Goal: Task Accomplishment & Management: Manage account settings

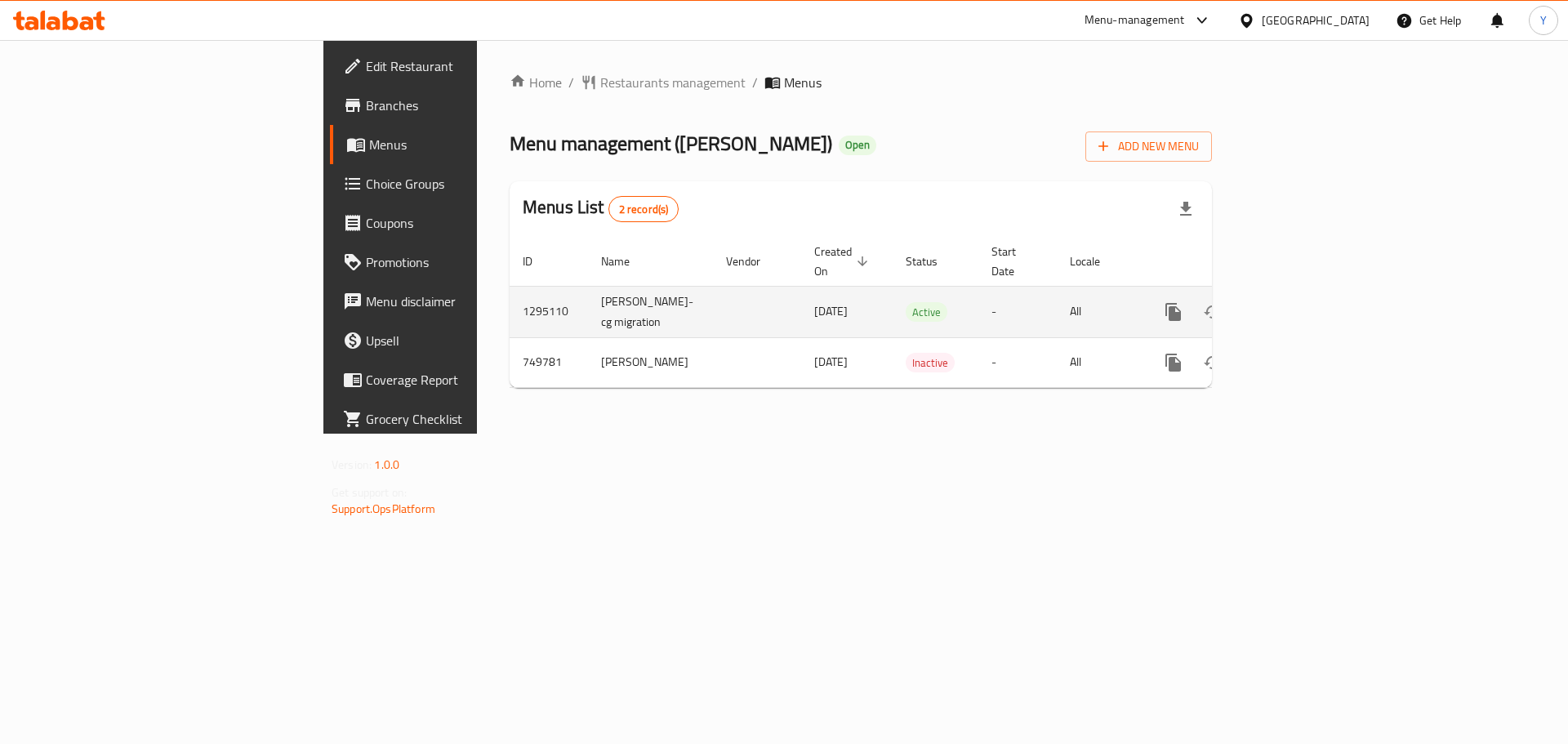
click at [1301, 302] on icon "enhanced table" at bounding box center [1290, 311] width 19 height 19
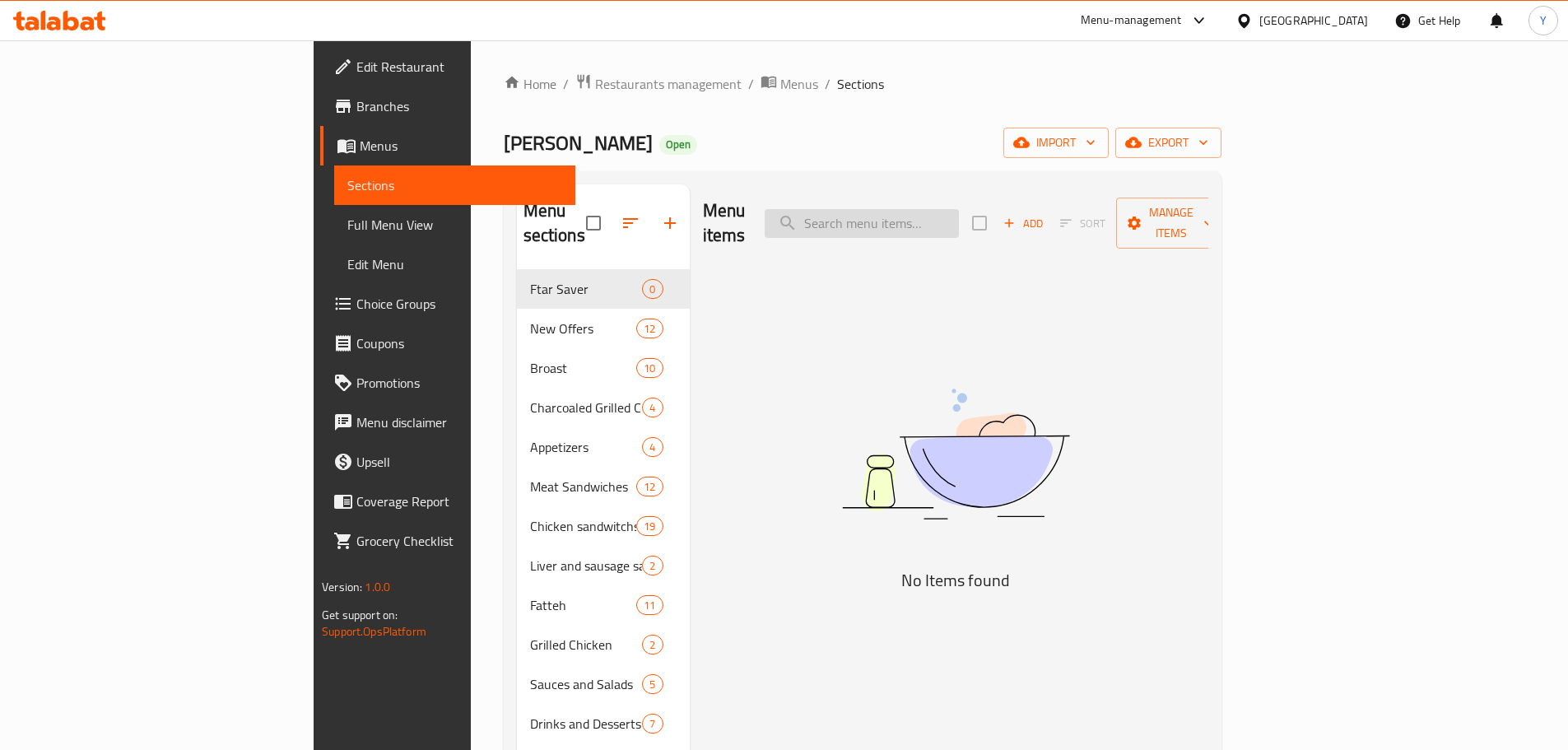
click at [958, 209] on input "search" at bounding box center [861, 224] width 194 height 29
type input "f"
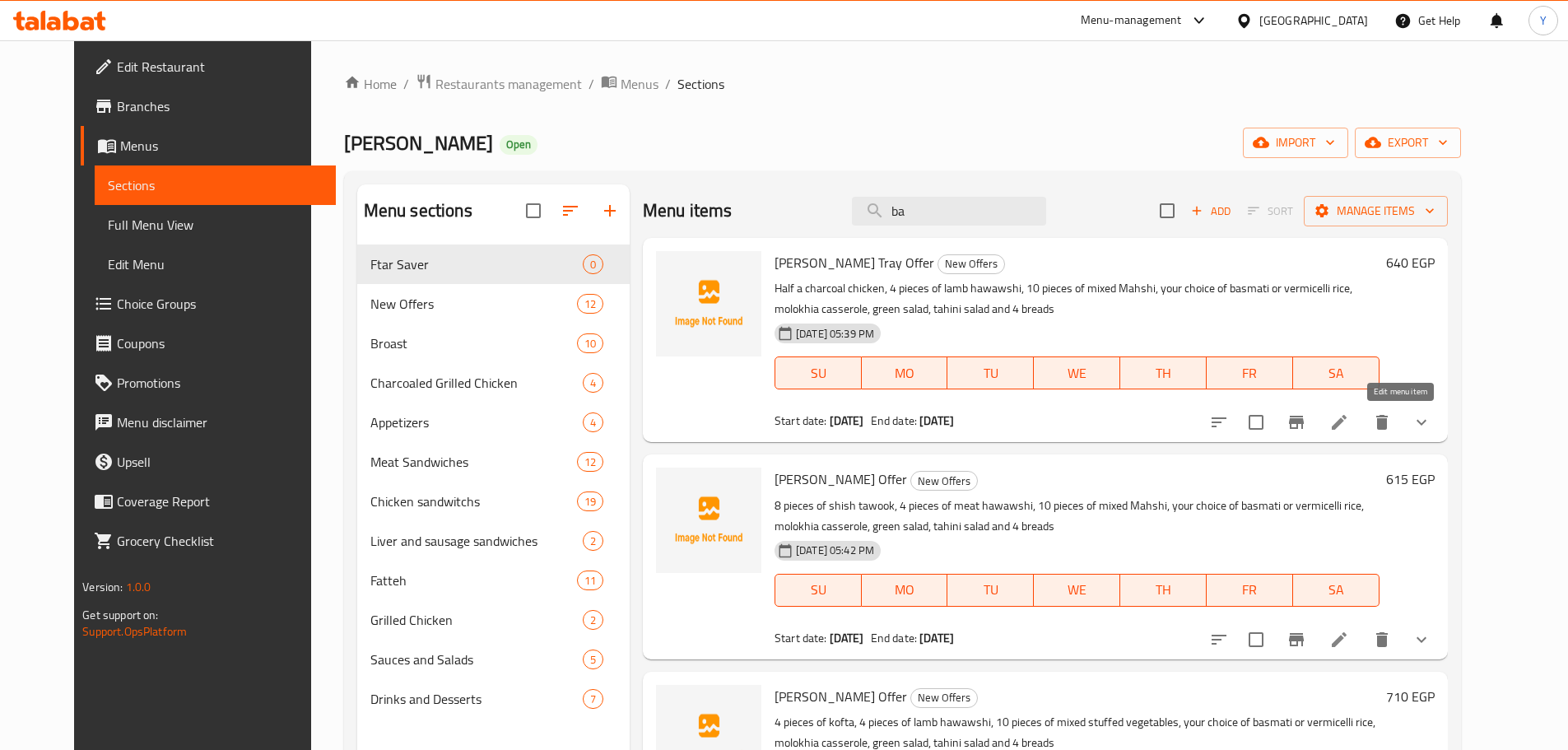
type input "ba"
click at [1349, 419] on icon at bounding box center [1338, 422] width 20 height 20
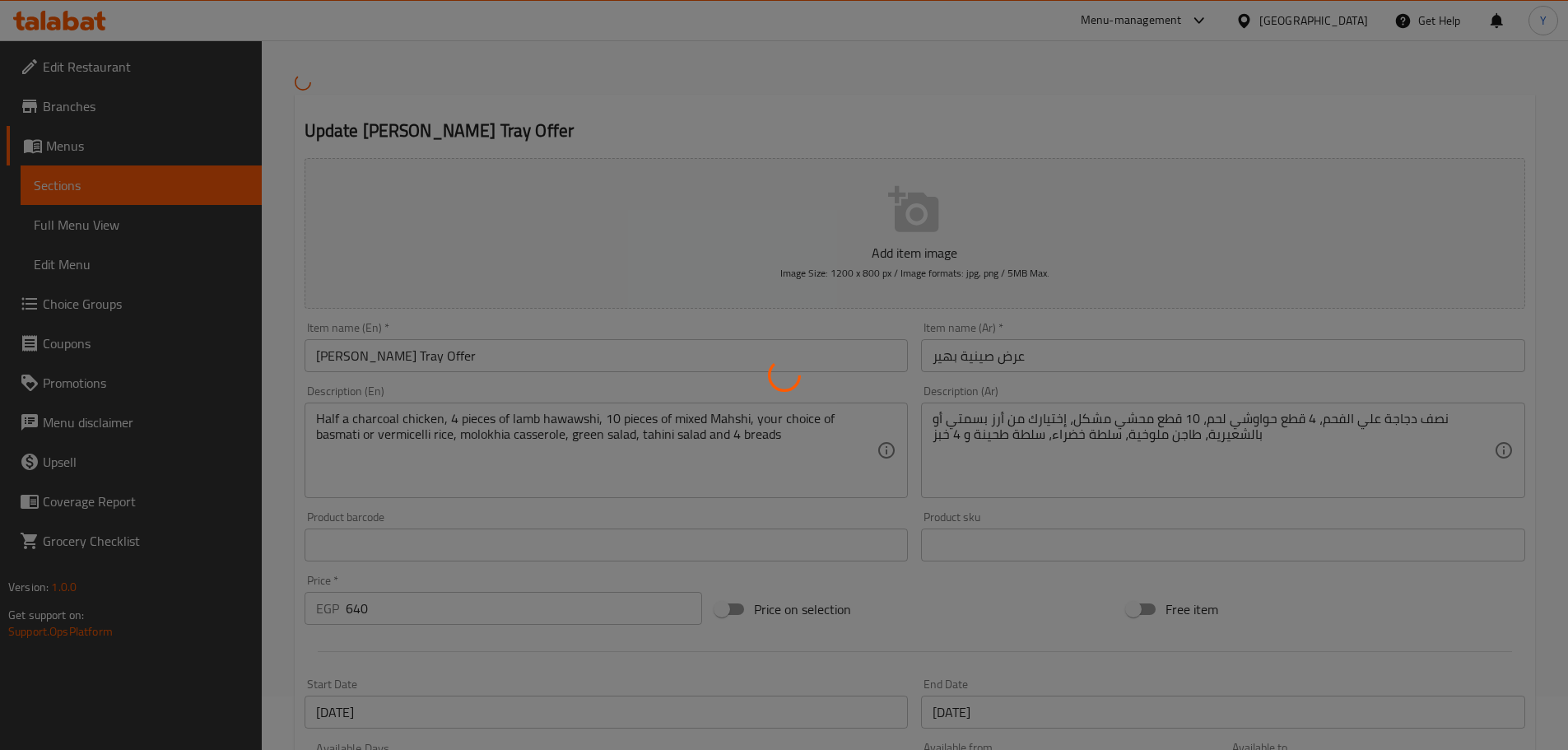
scroll to position [82, 0]
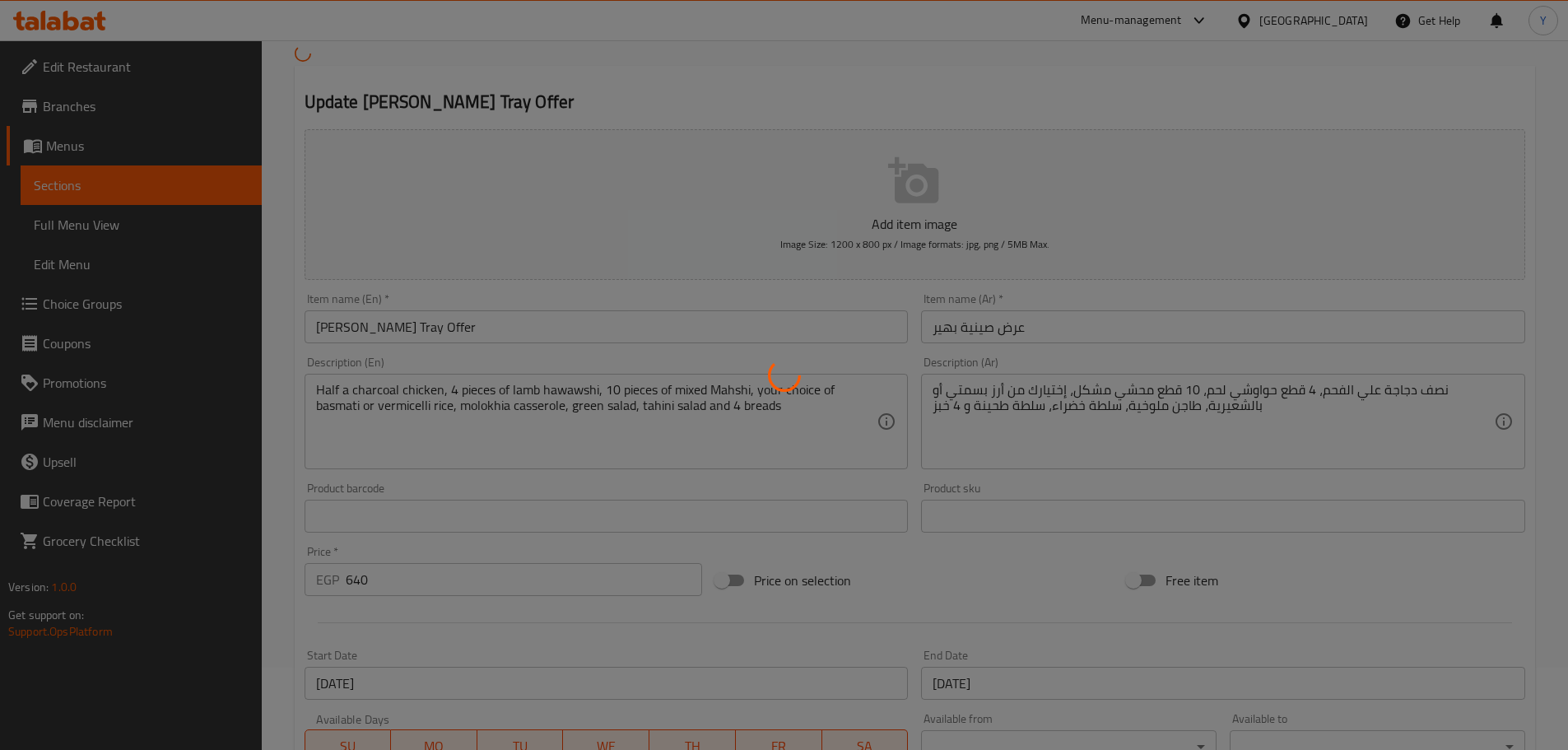
type input "إختيارك من الأرز:"
type input "1"
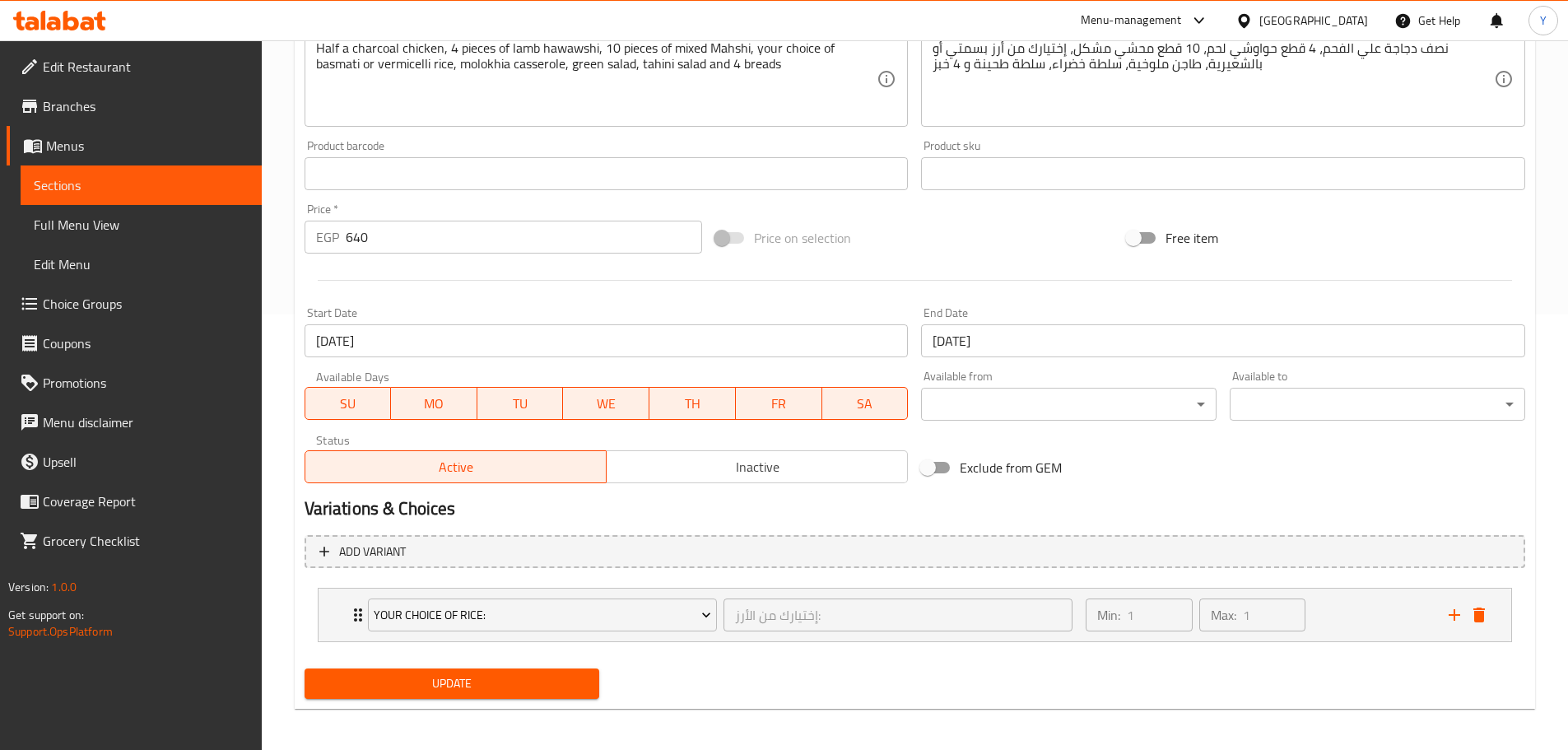
scroll to position [440, 0]
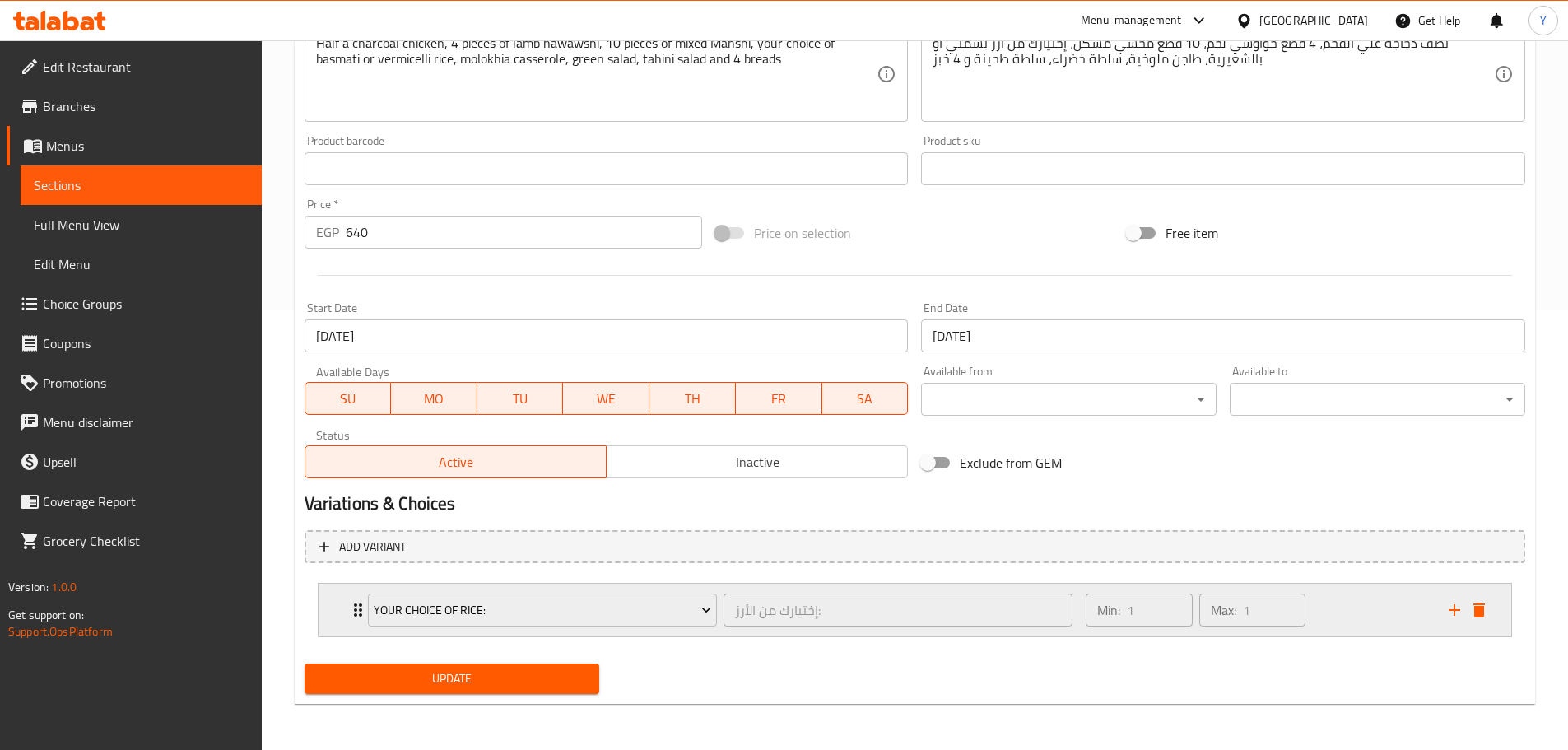
click at [1373, 605] on div "Min: 1 ​ Max: 1 ​" at bounding box center [1257, 610] width 362 height 53
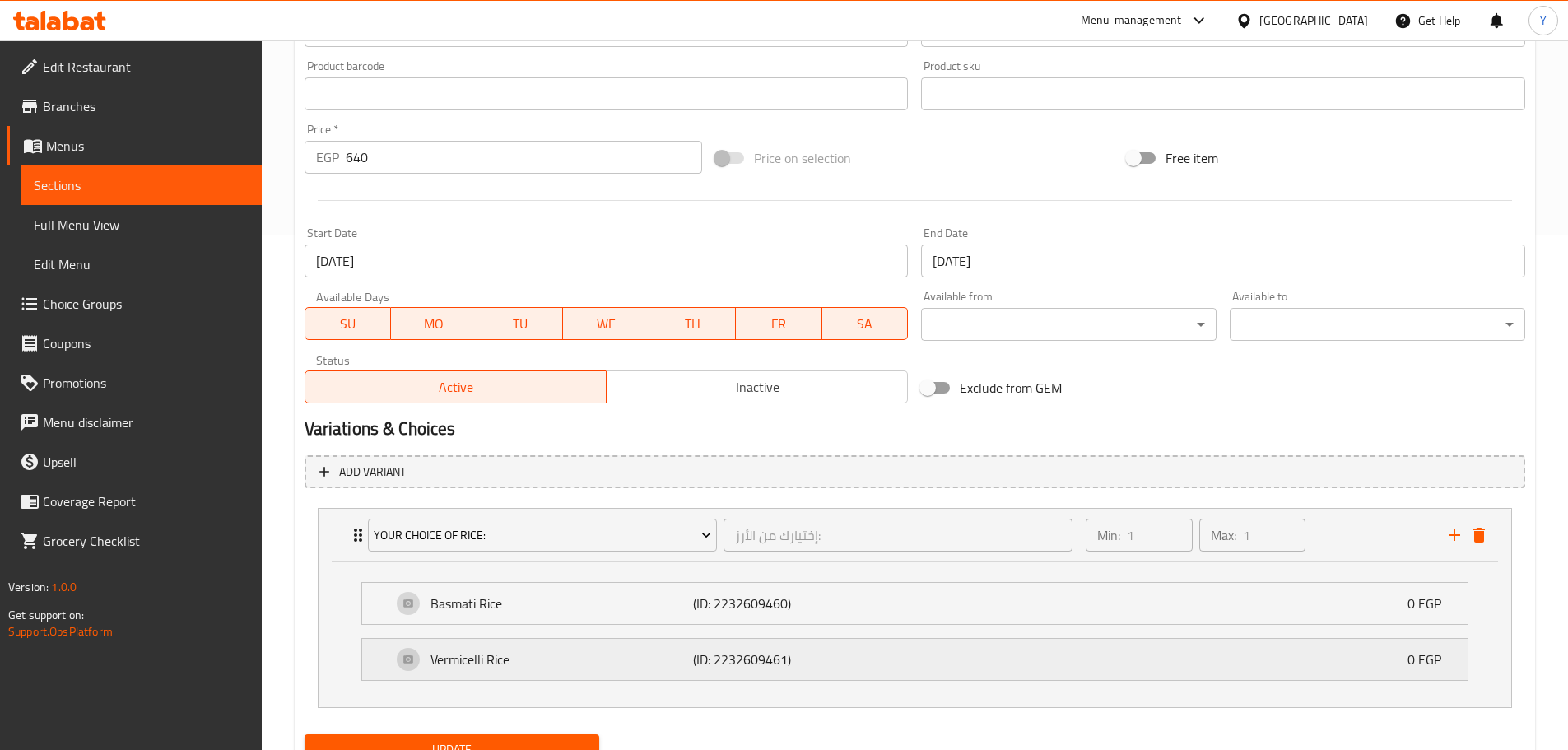
scroll to position [586, 0]
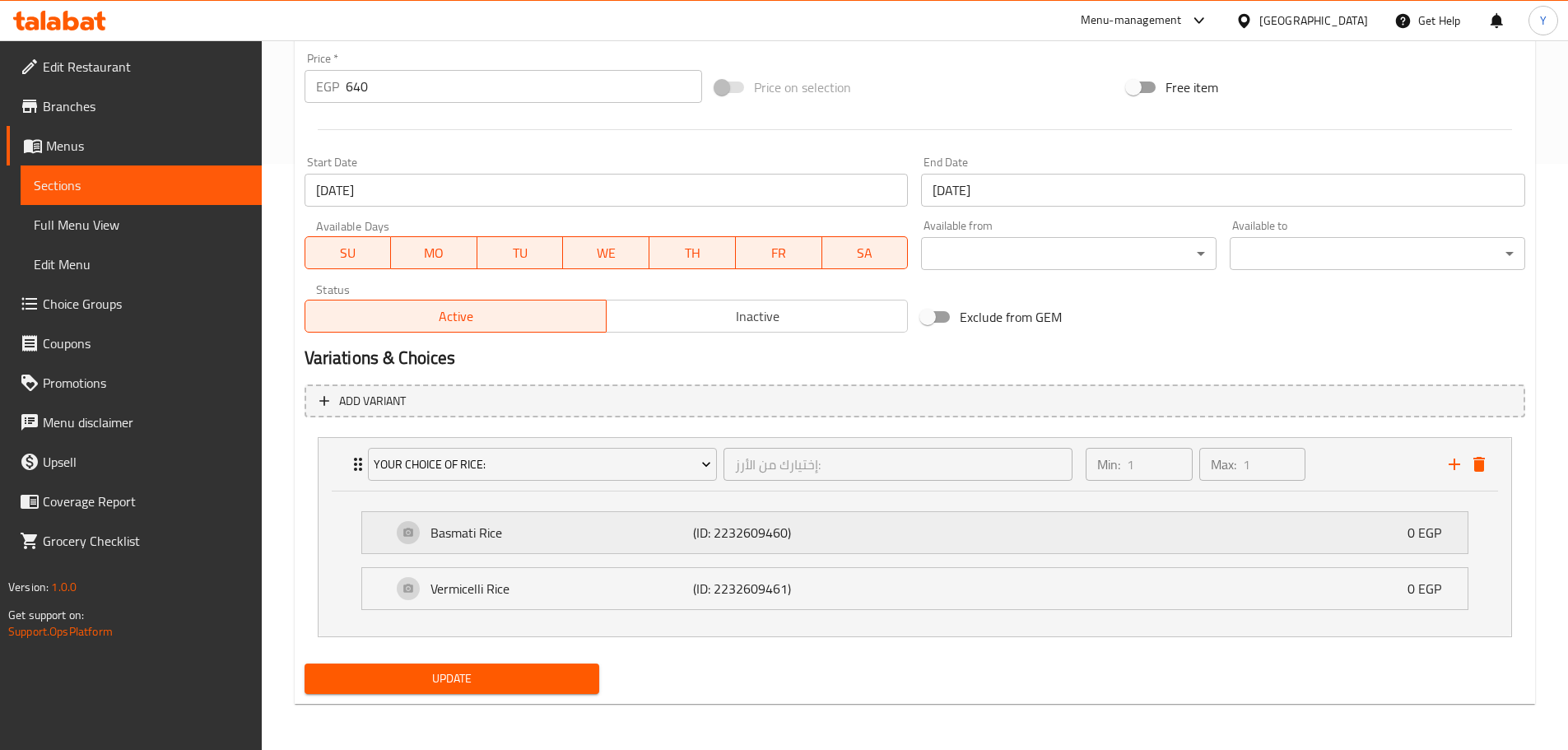
click at [1072, 553] on div "Basmati Rice (ID: 2232609460) 0 EGP" at bounding box center [920, 532] width 1056 height 41
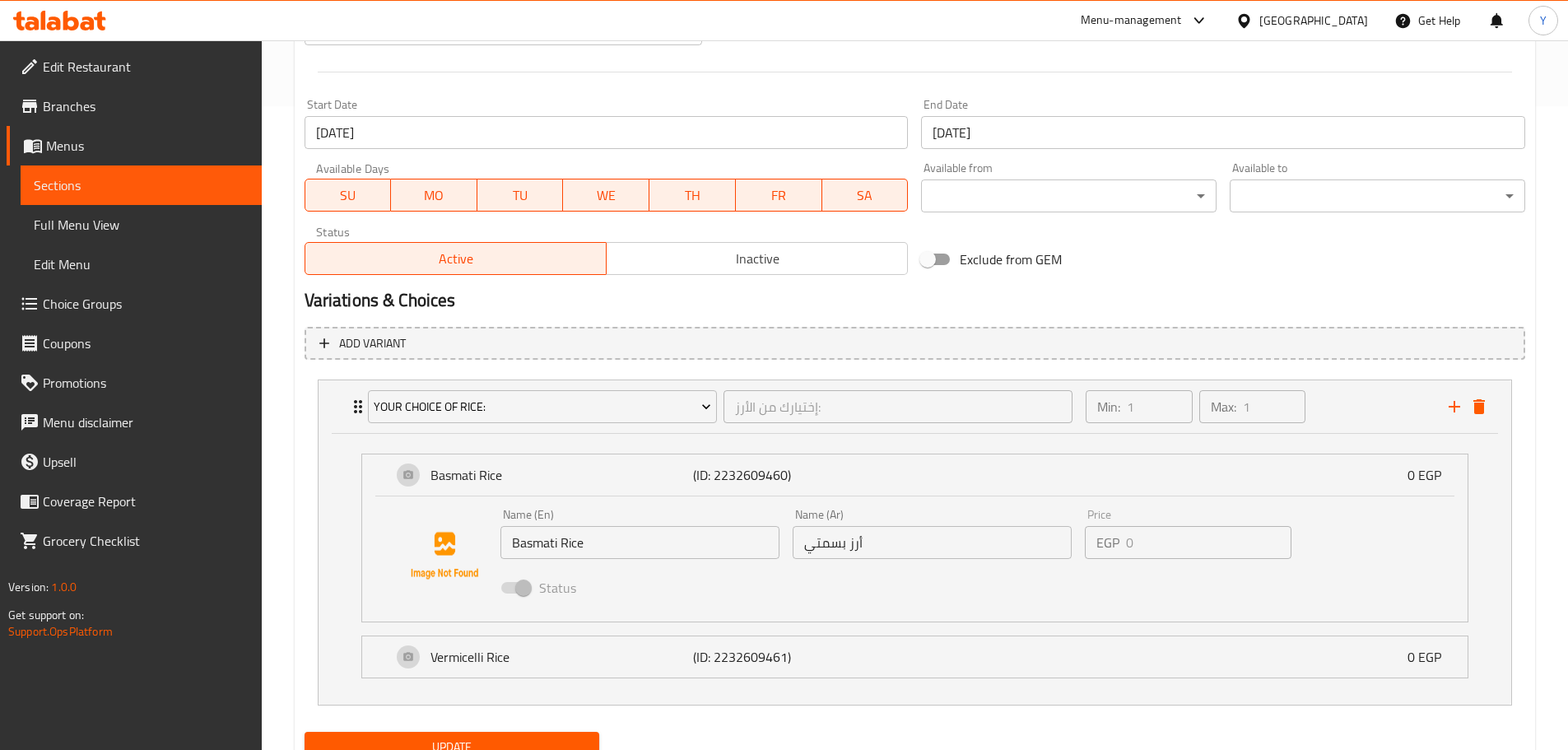
scroll to position [712, 0]
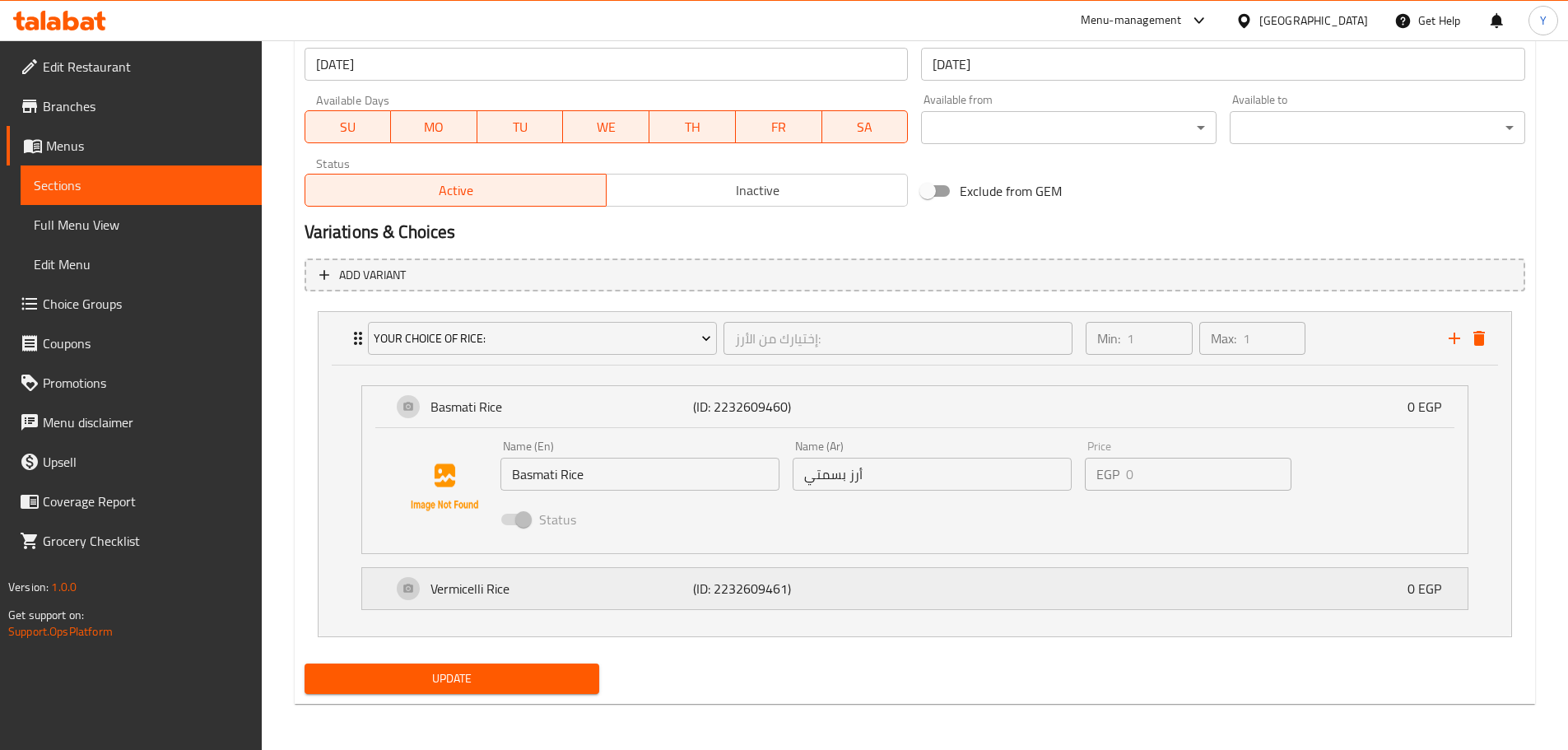
click at [1096, 575] on div "Vermicelli Rice (ID: 2232609461) 0 EGP" at bounding box center [920, 588] width 1056 height 41
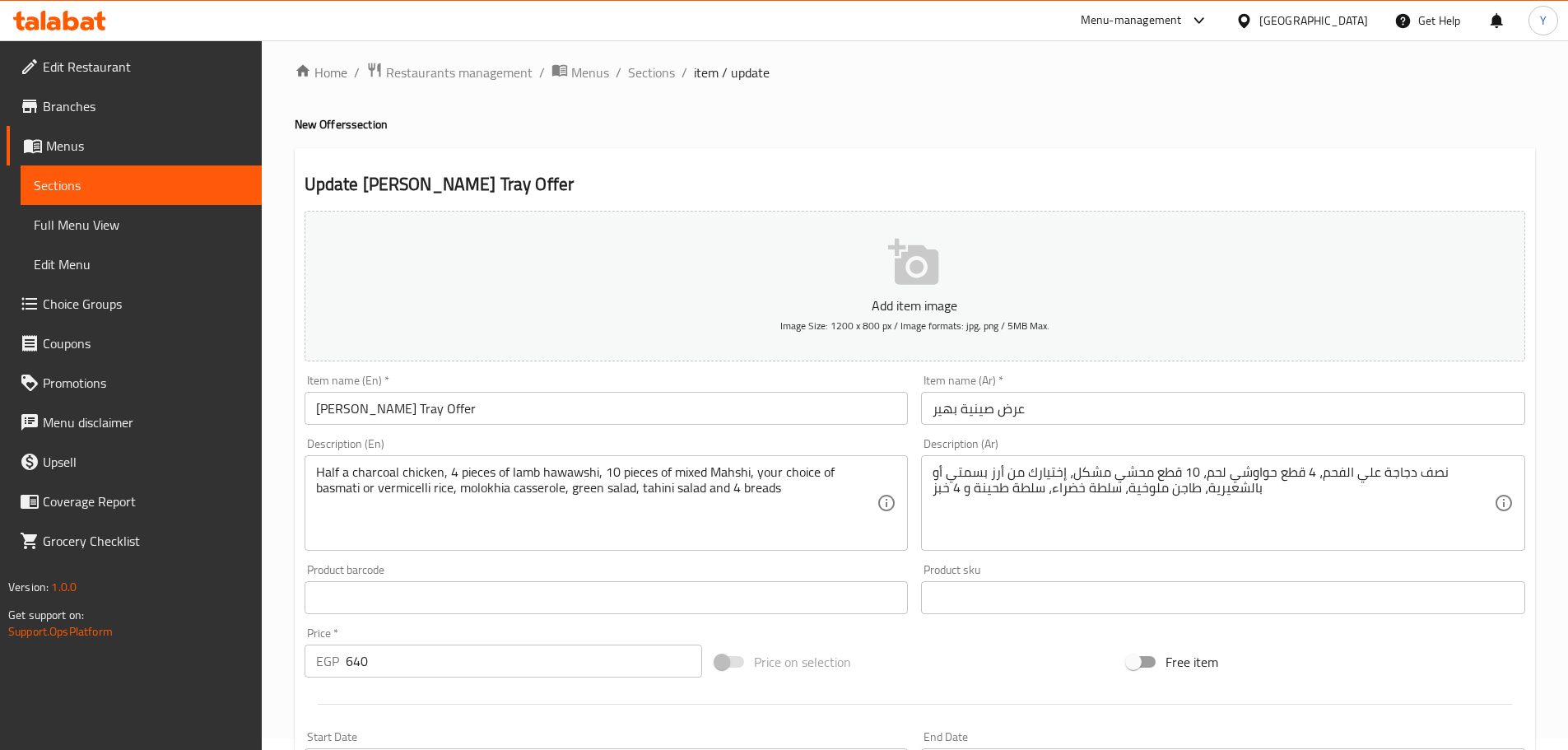
scroll to position [0, 0]
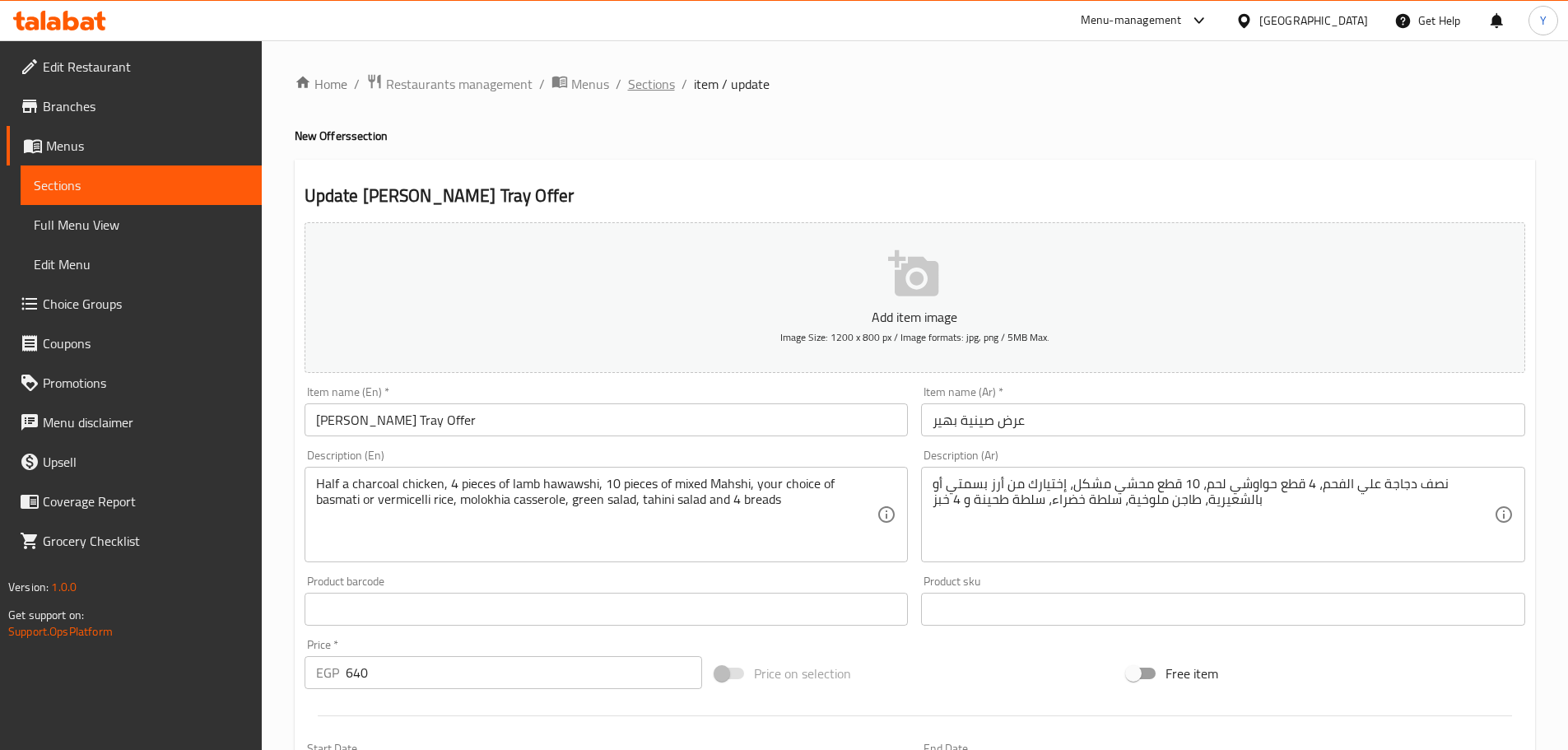
click at [654, 83] on span "Sections" at bounding box center [650, 83] width 47 height 20
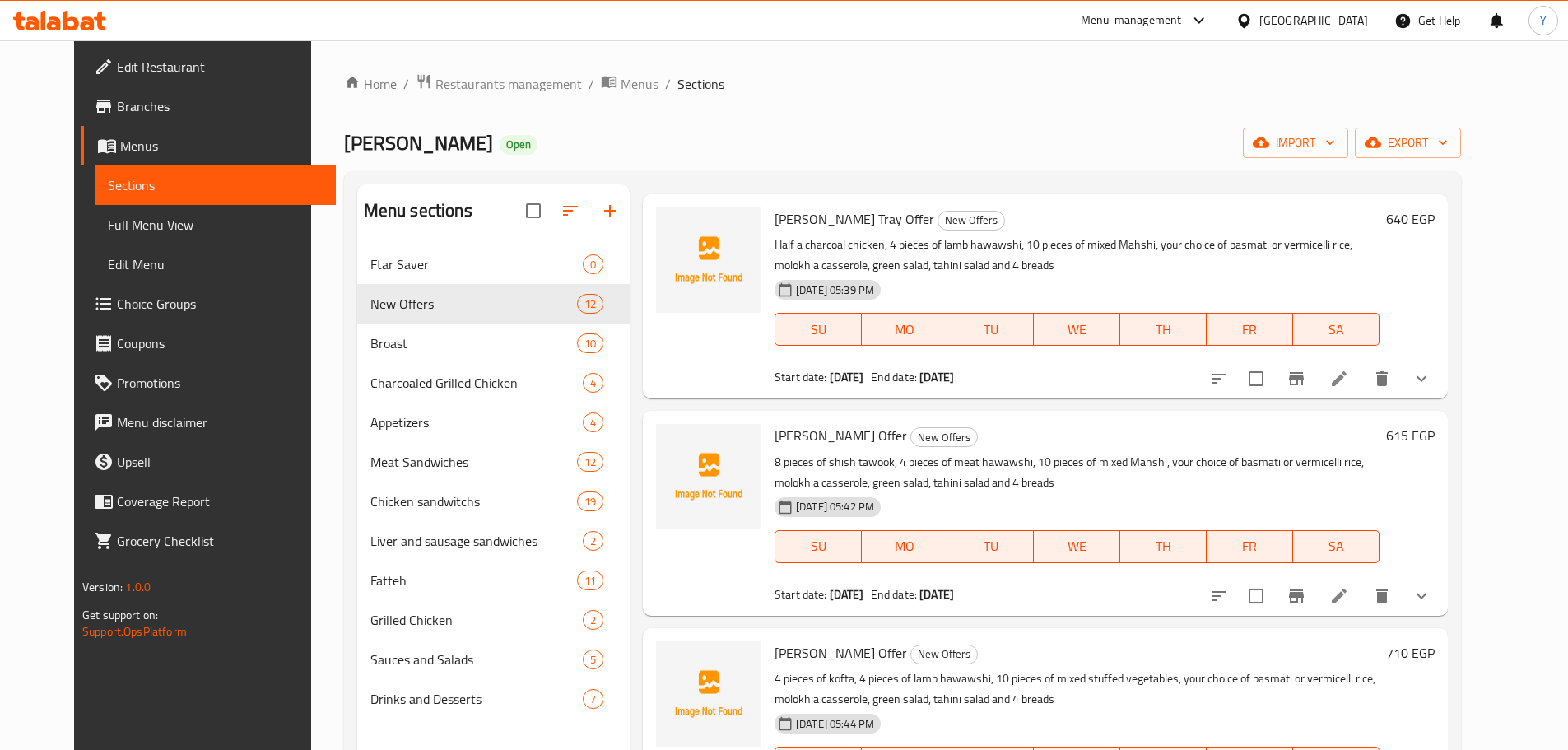
scroll to position [82, 0]
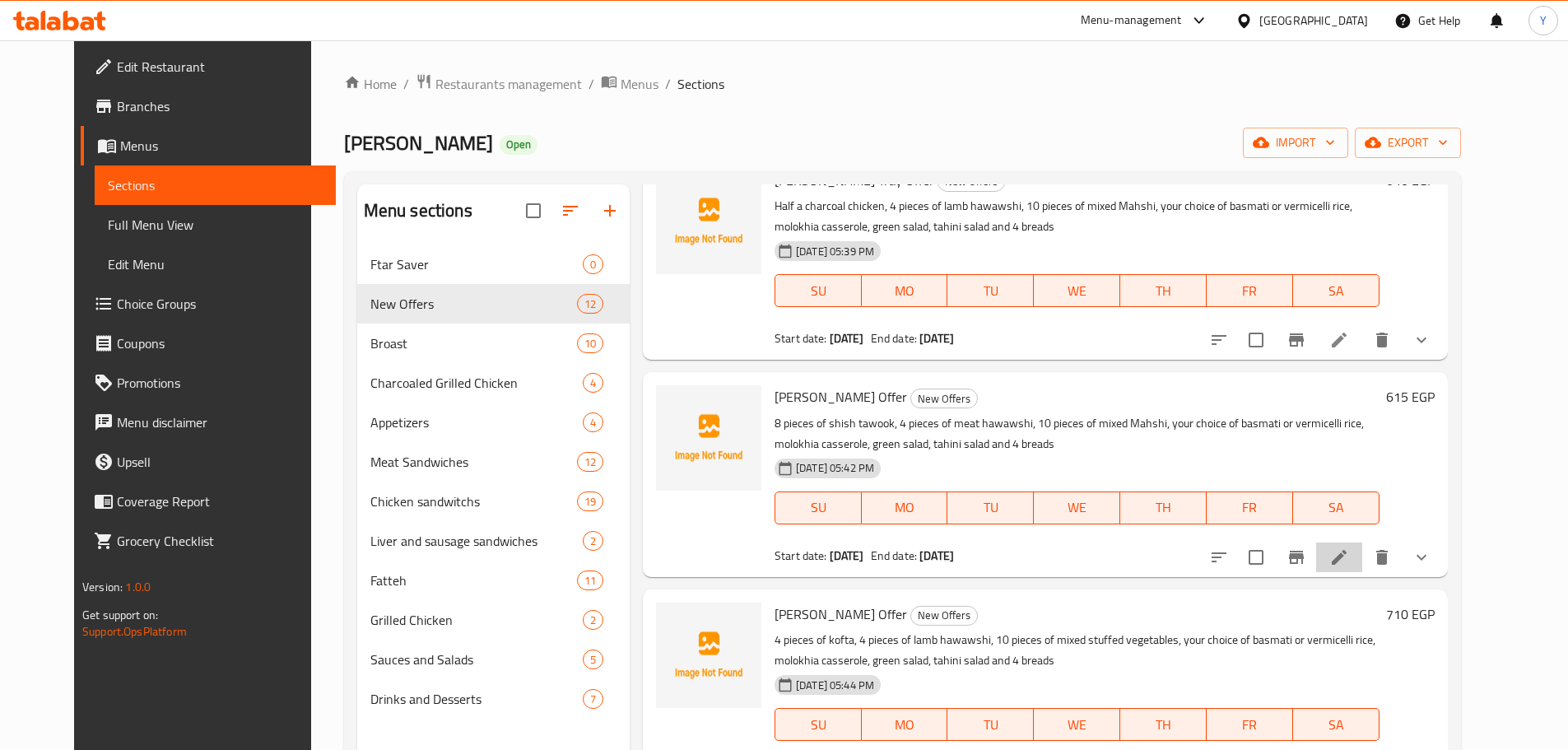
click at [1362, 554] on li at bounding box center [1338, 557] width 46 height 30
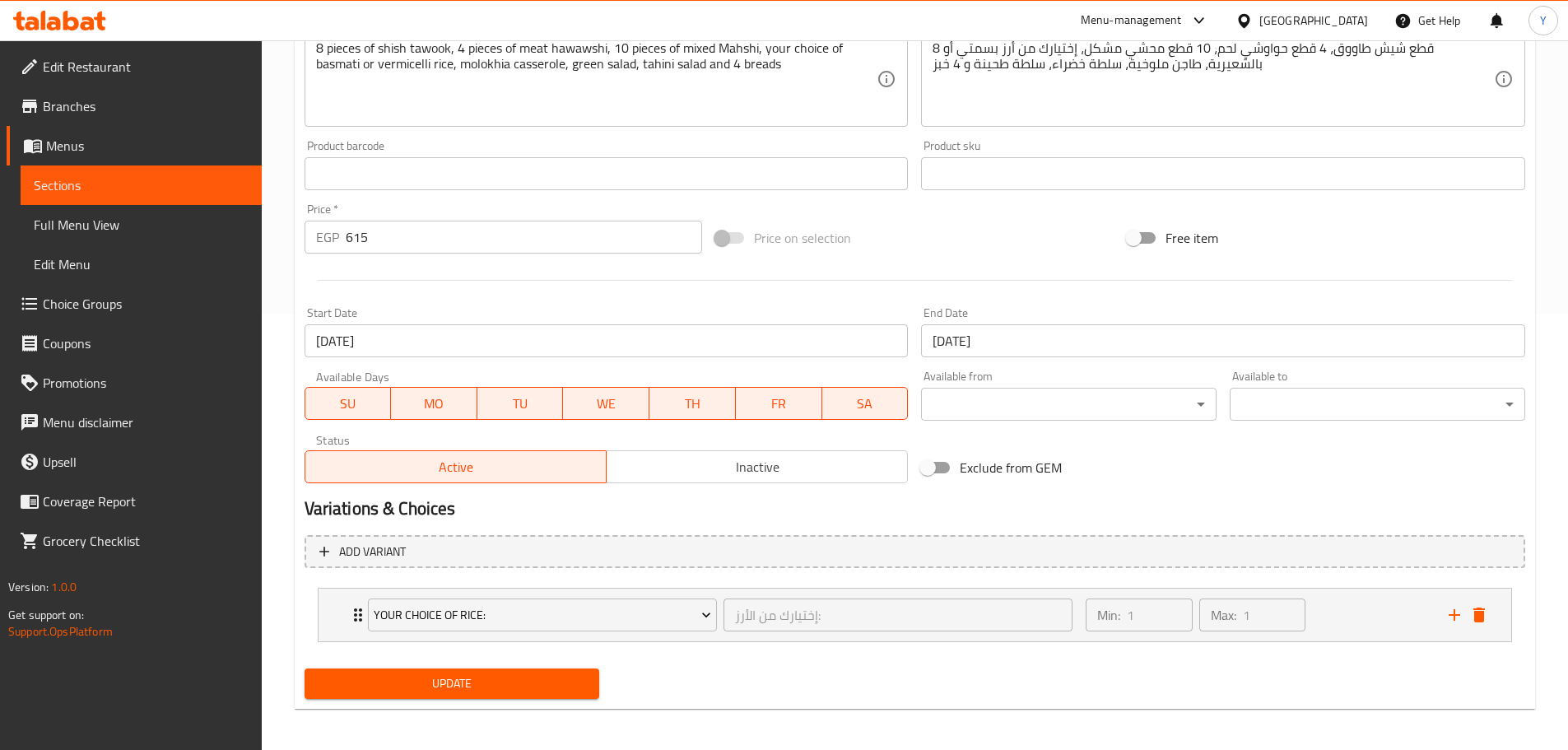
scroll to position [440, 0]
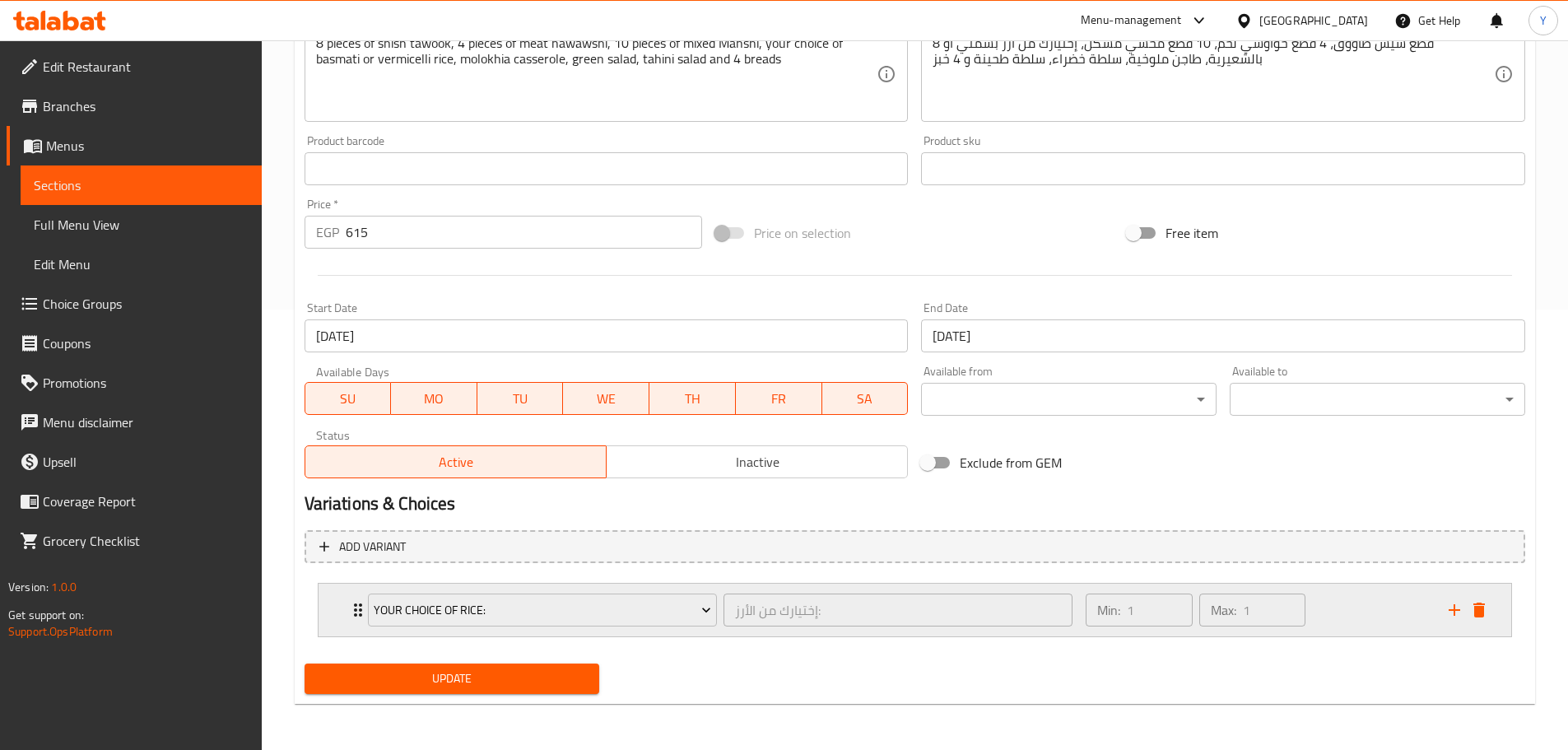
click at [1327, 598] on div "Min: 1 ​ Max: 1 ​" at bounding box center [1257, 610] width 362 height 53
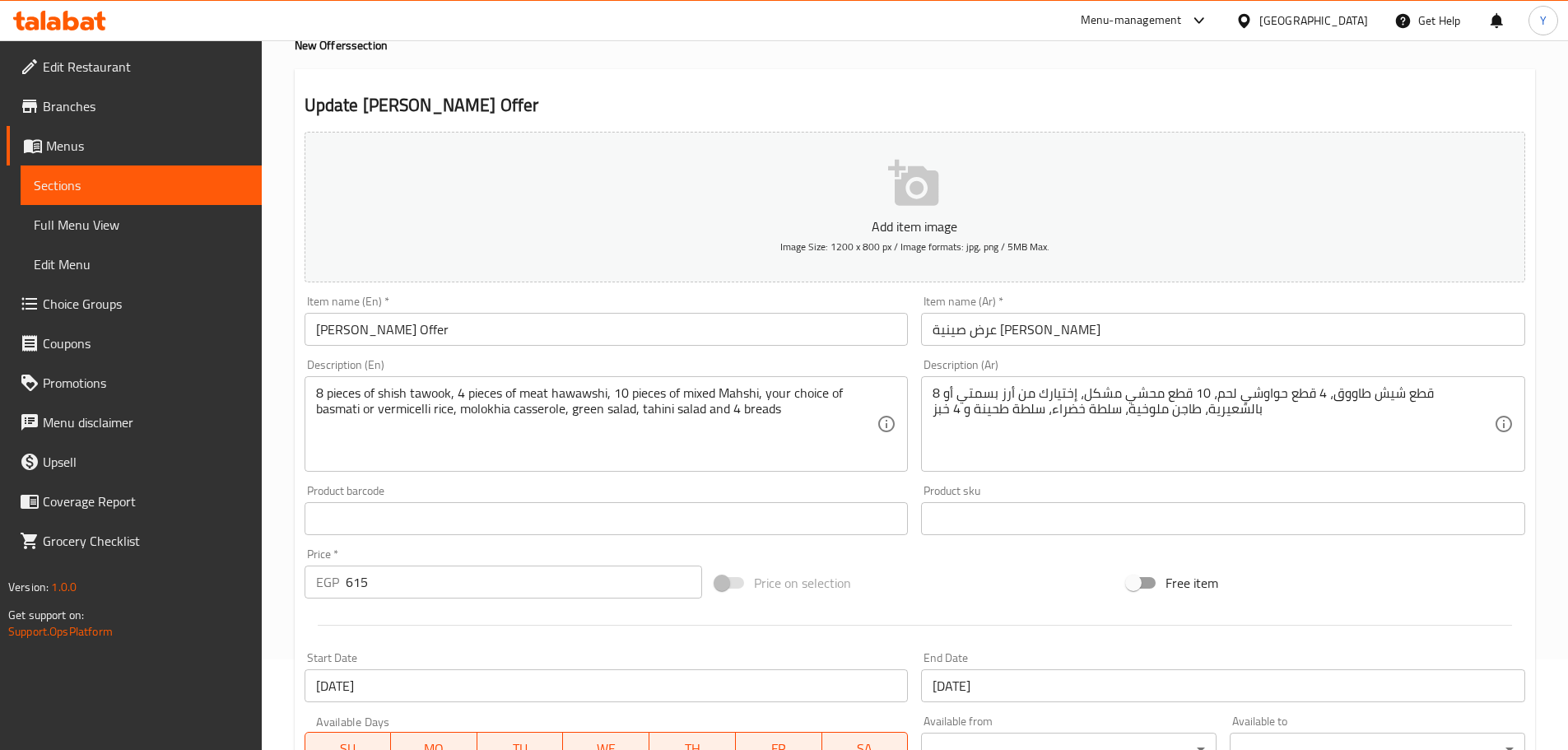
scroll to position [0, 0]
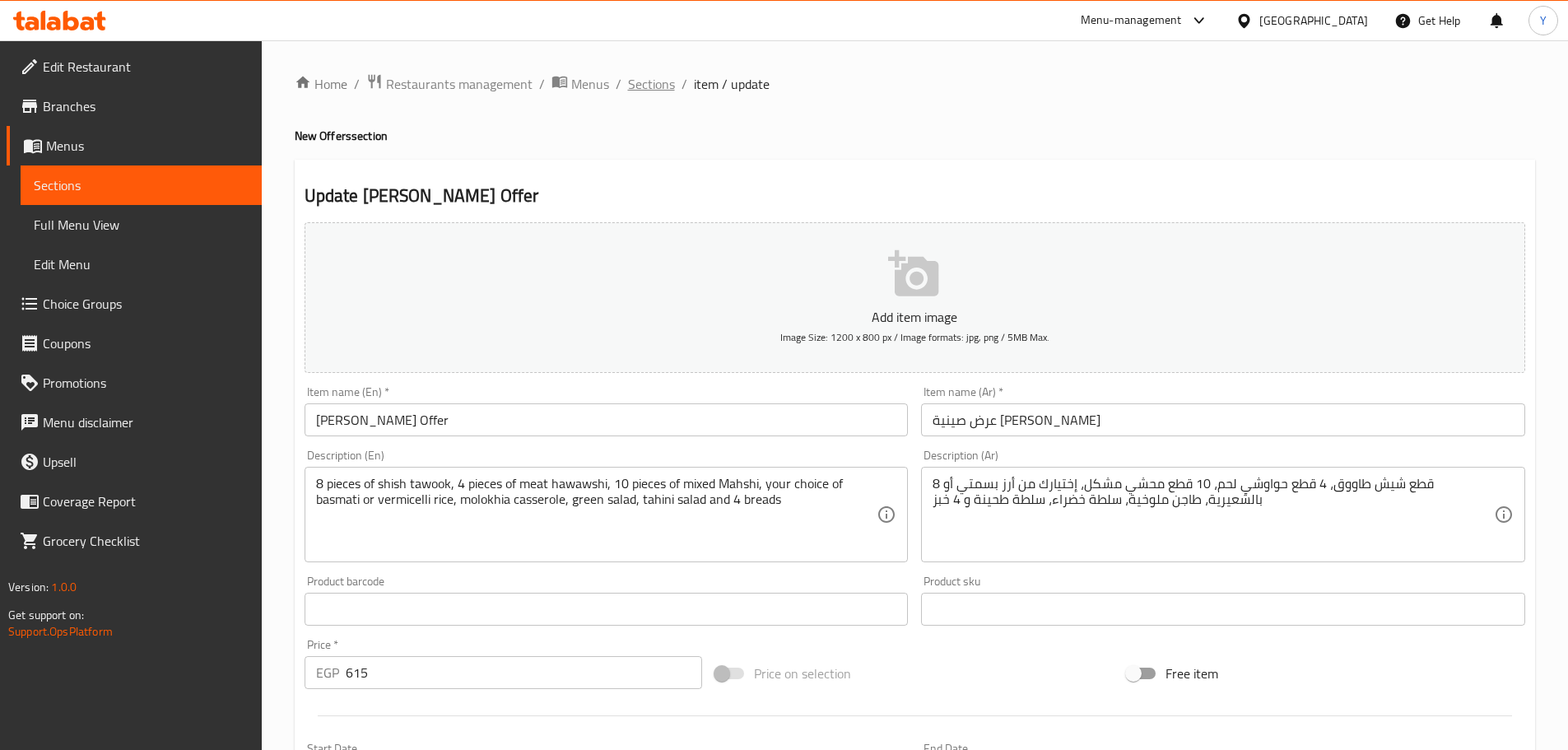
click at [656, 80] on span "Sections" at bounding box center [650, 83] width 47 height 20
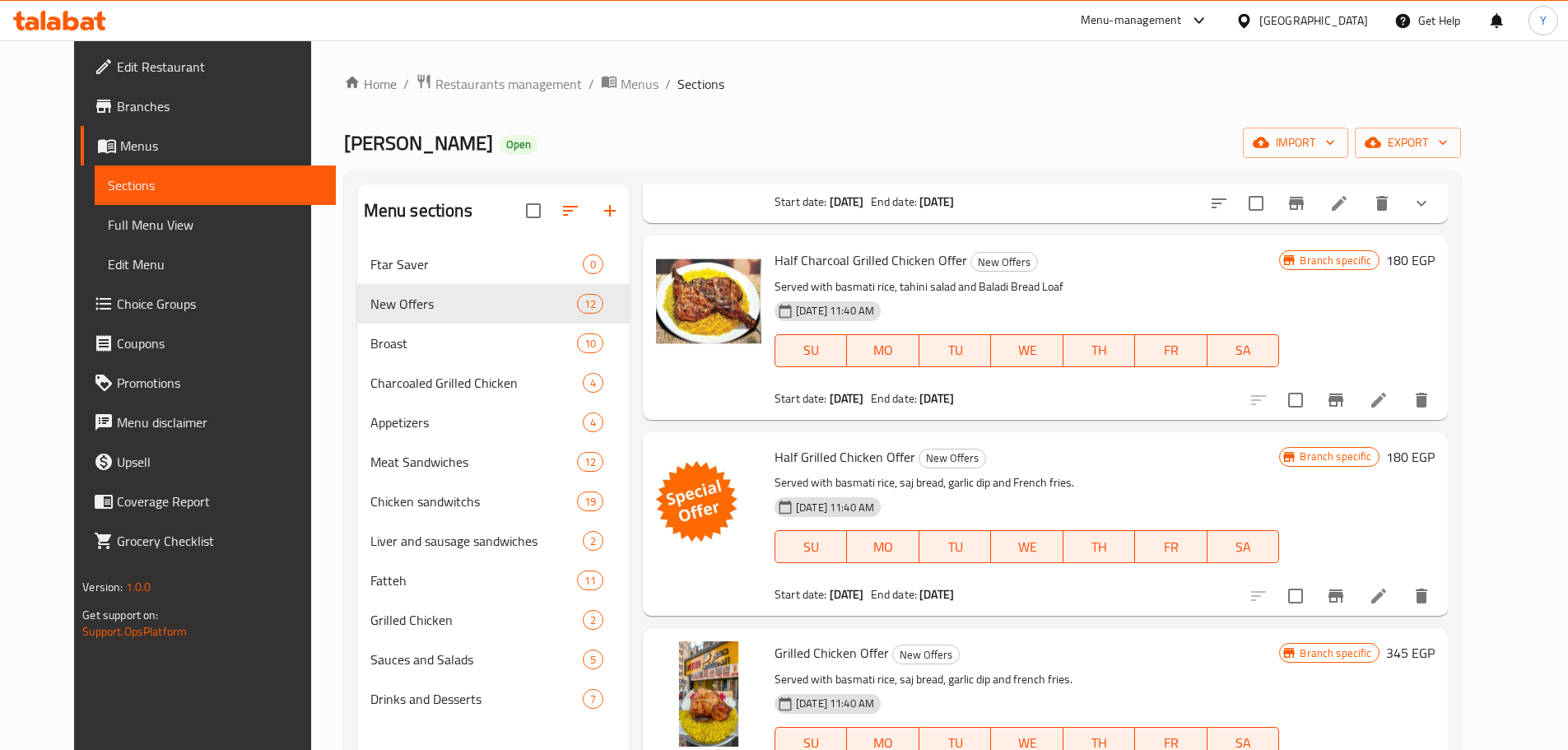
scroll to position [1070, 0]
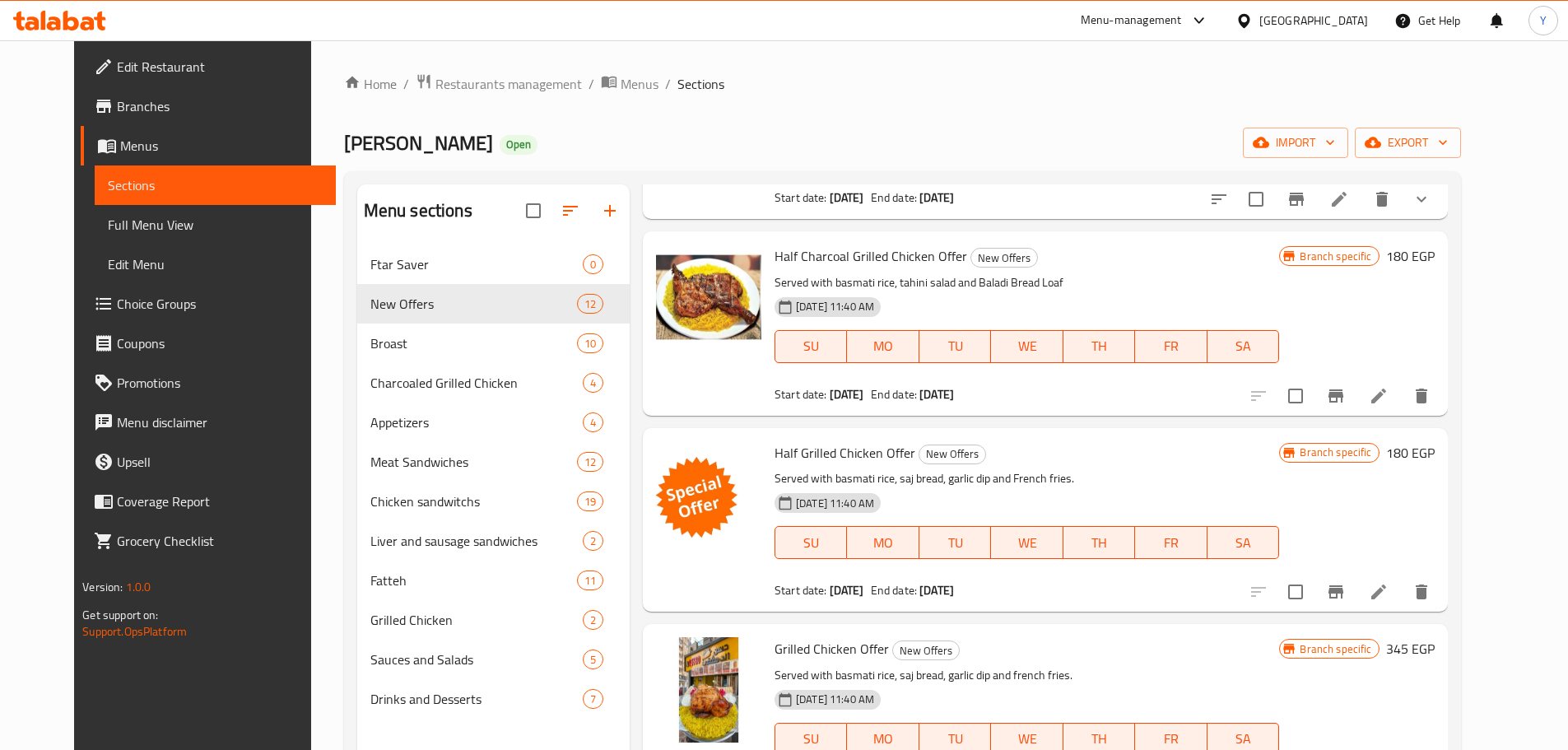
click at [116, 106] on span "Branches" at bounding box center [219, 105] width 206 height 20
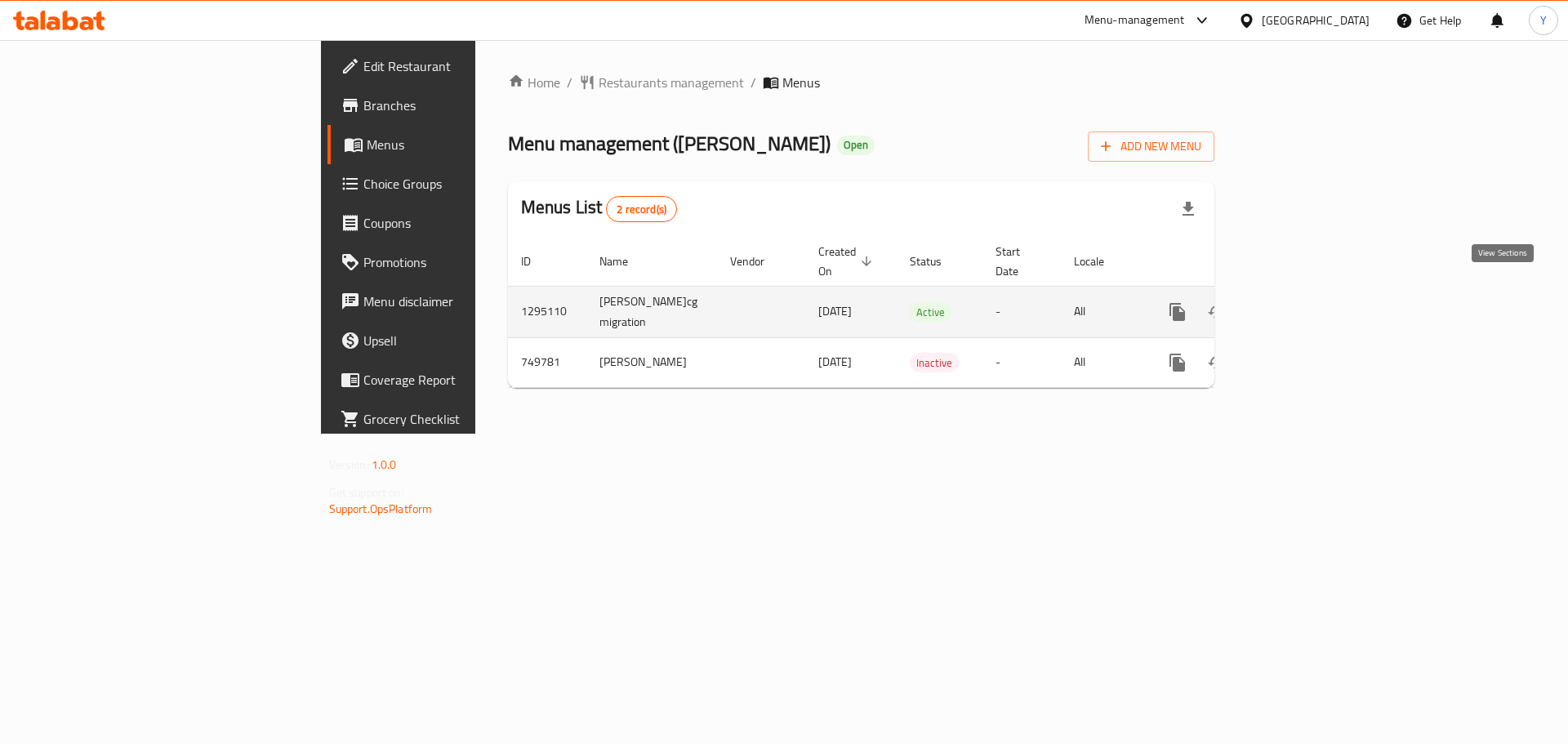
click at [1305, 302] on icon "enhanced table" at bounding box center [1295, 311] width 19 height 19
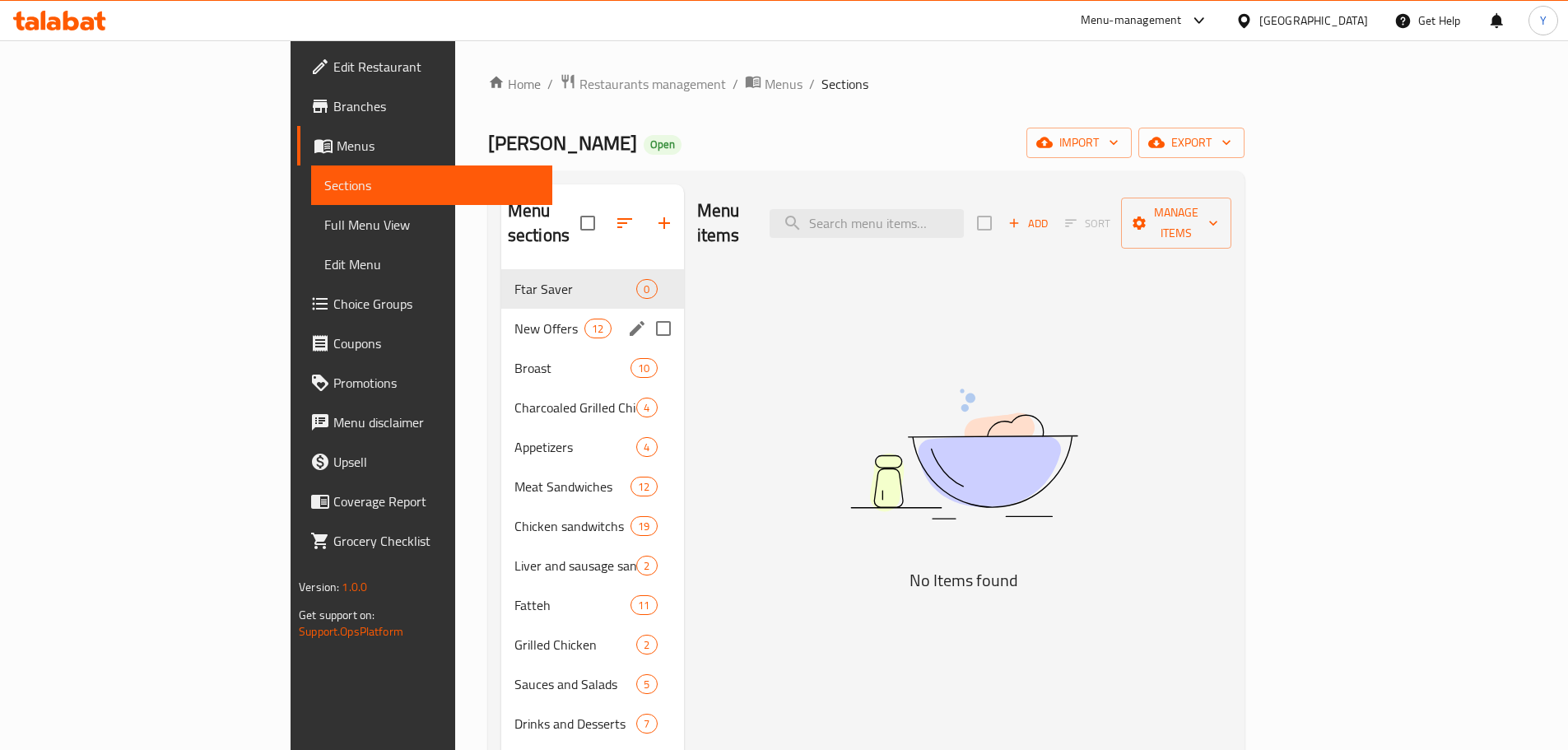
click at [501, 309] on div "New Offers 12" at bounding box center [592, 328] width 183 height 39
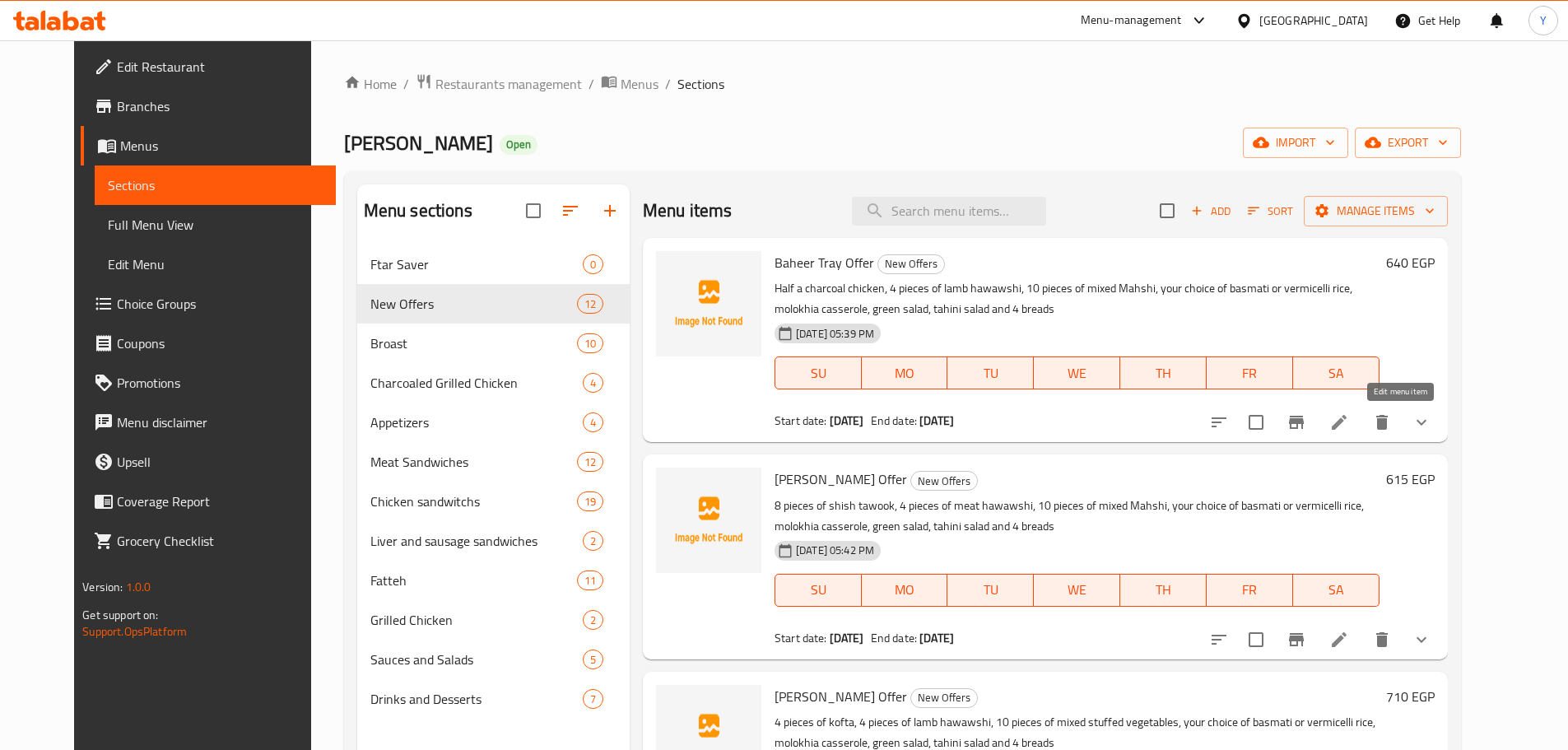
click at [1349, 429] on icon at bounding box center [1338, 422] width 20 height 20
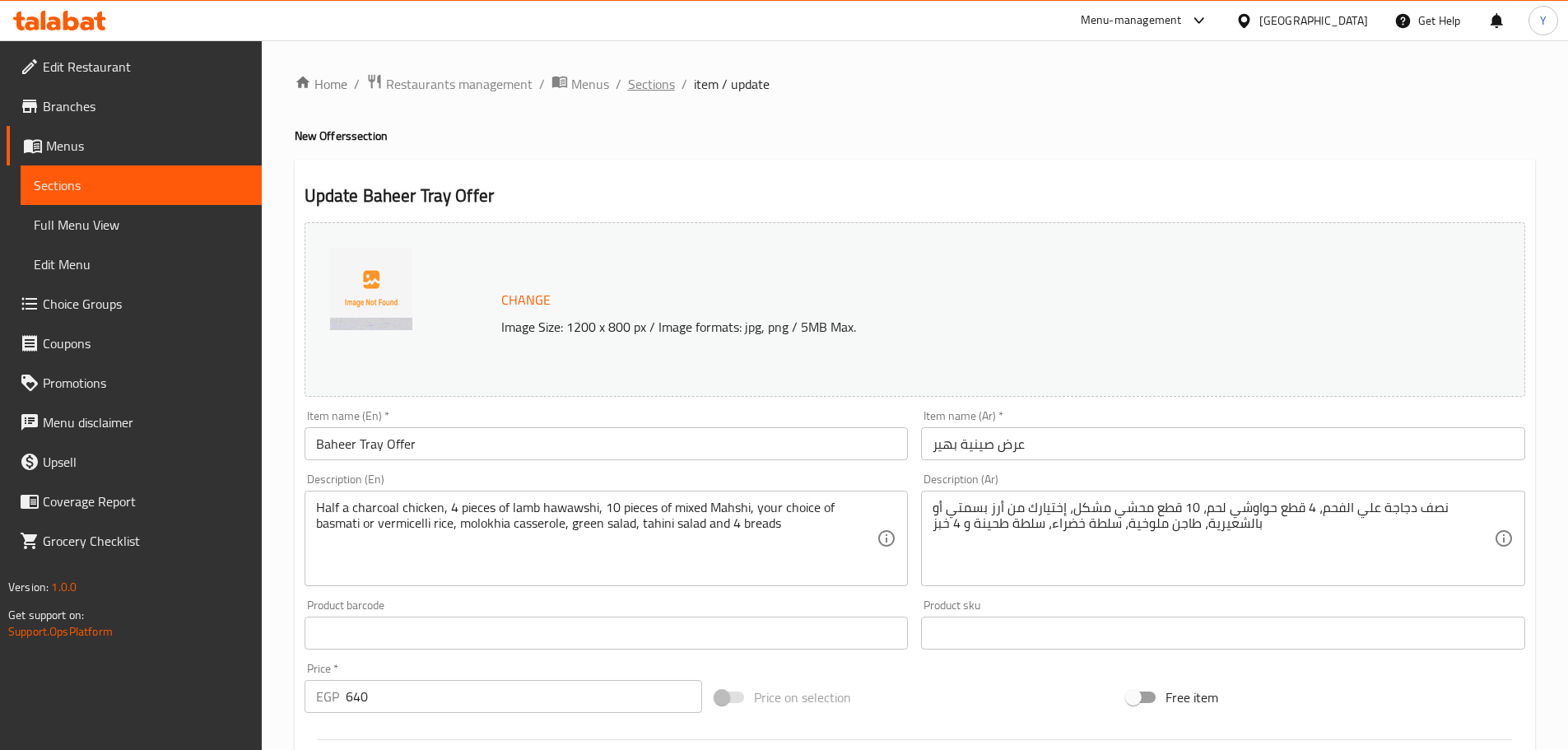
click at [662, 76] on span "Sections" at bounding box center [650, 83] width 47 height 20
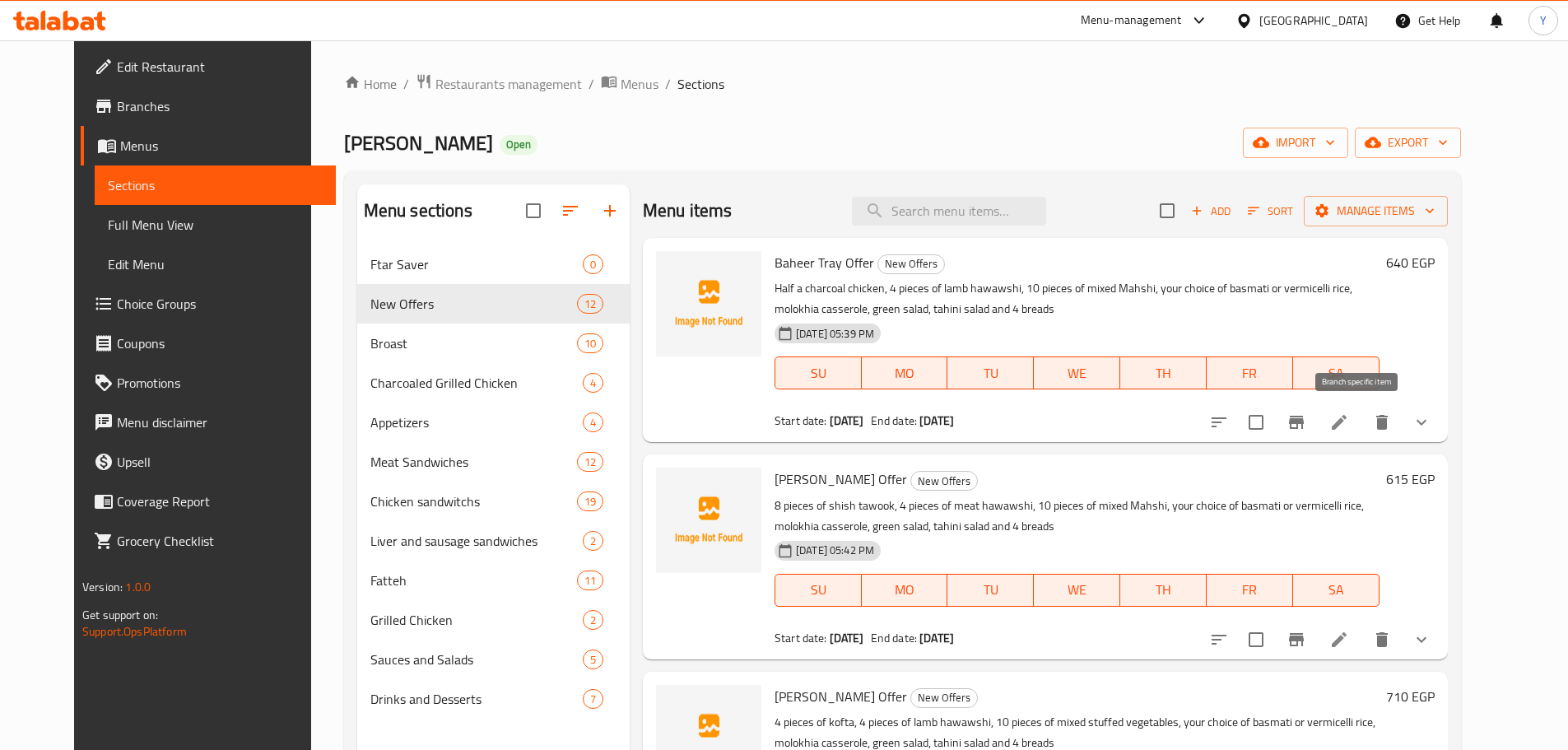
click at [1304, 425] on icon "Branch-specific-item" at bounding box center [1296, 422] width 14 height 13
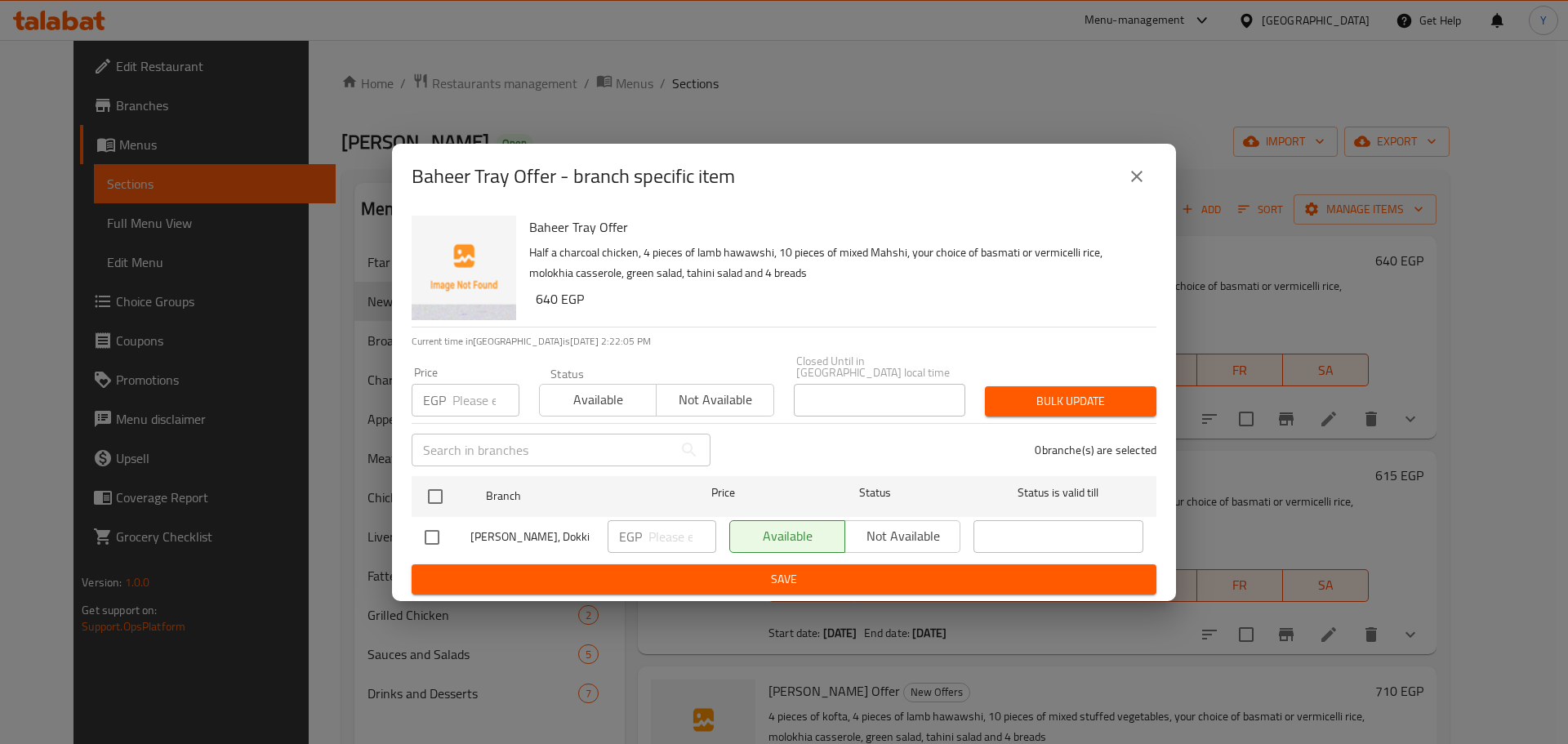
click at [1138, 173] on icon "close" at bounding box center [1137, 175] width 19 height 19
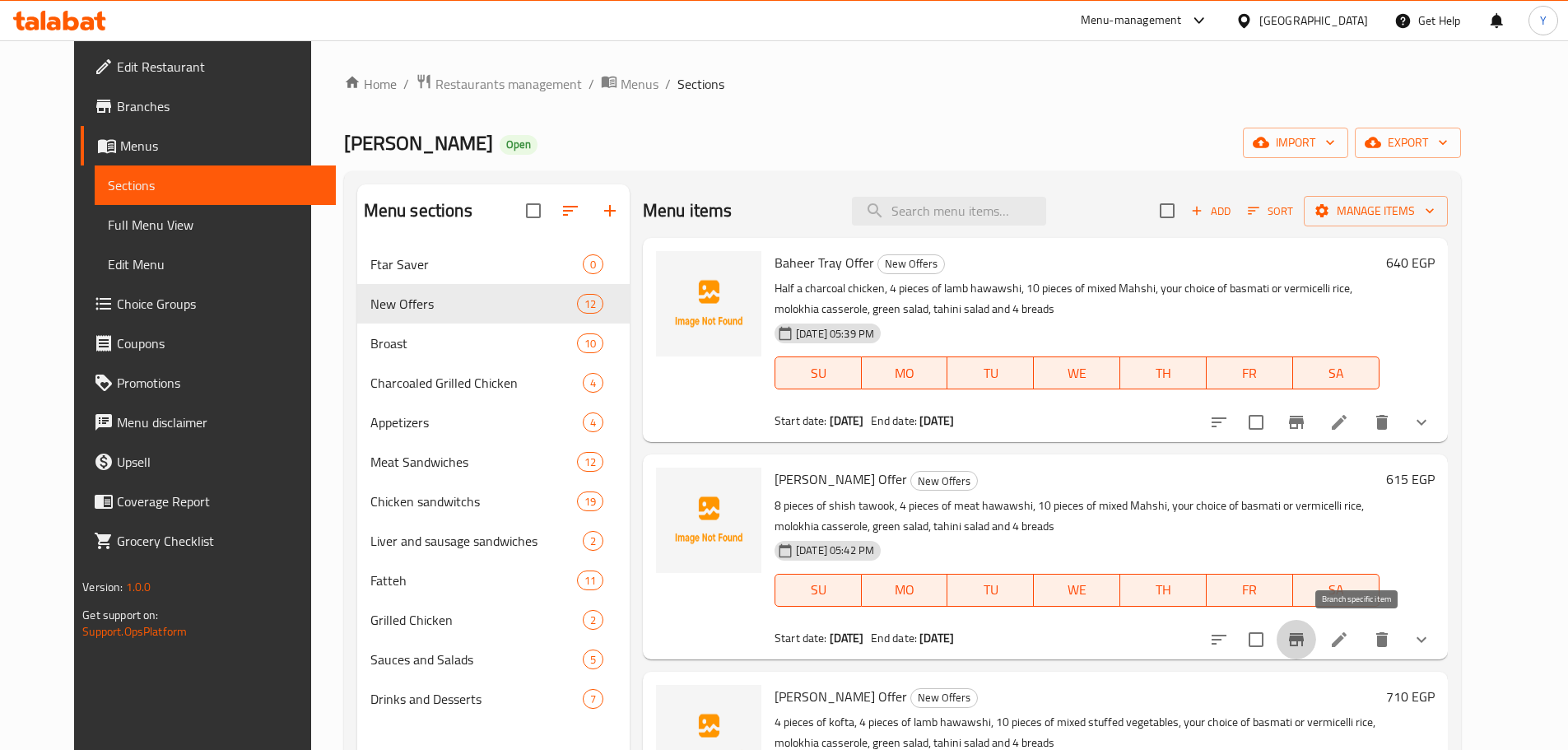
click at [1304, 635] on icon "Branch-specific-item" at bounding box center [1296, 639] width 14 height 13
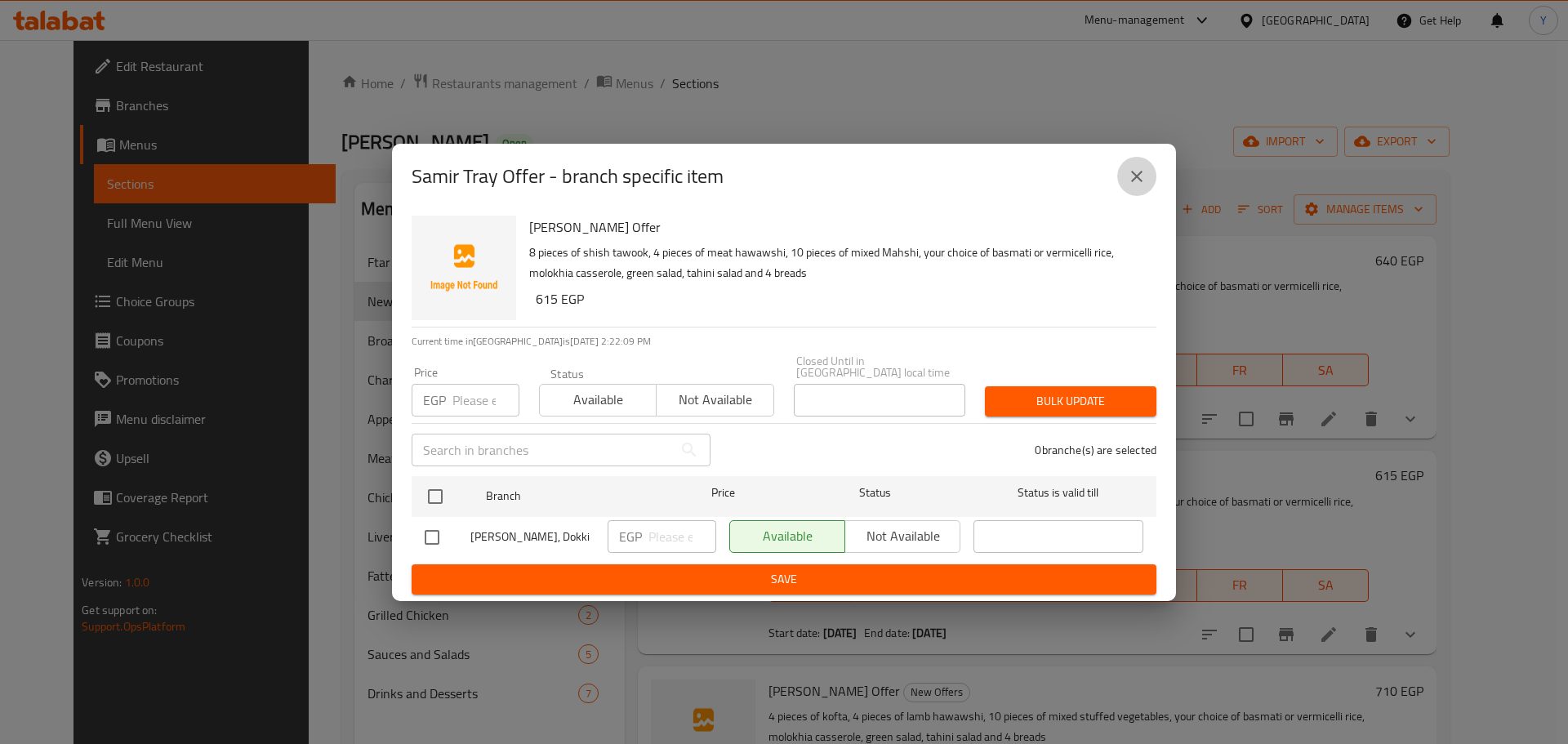
click at [1149, 175] on button "close" at bounding box center [1137, 176] width 39 height 39
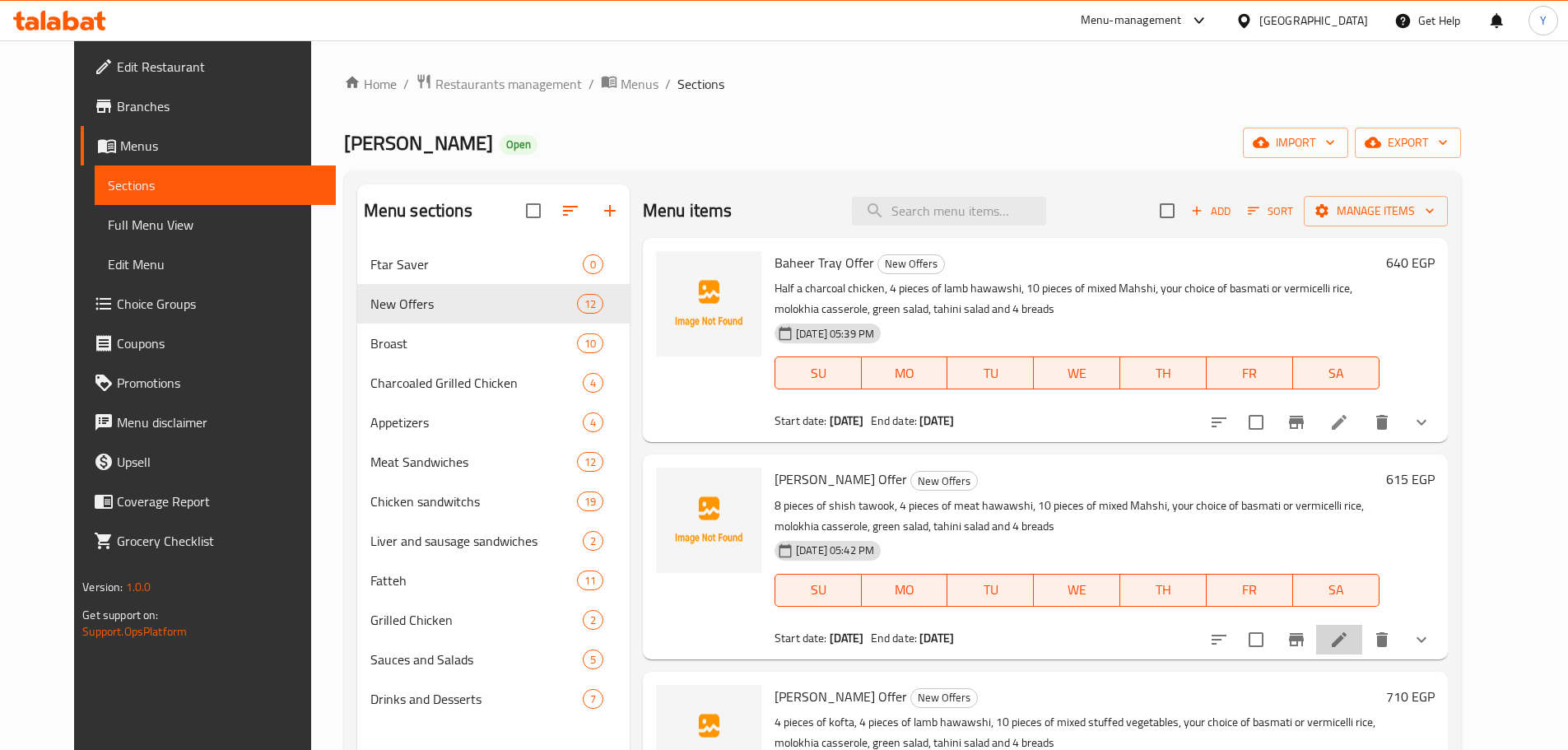
click at [1362, 650] on li at bounding box center [1338, 639] width 46 height 30
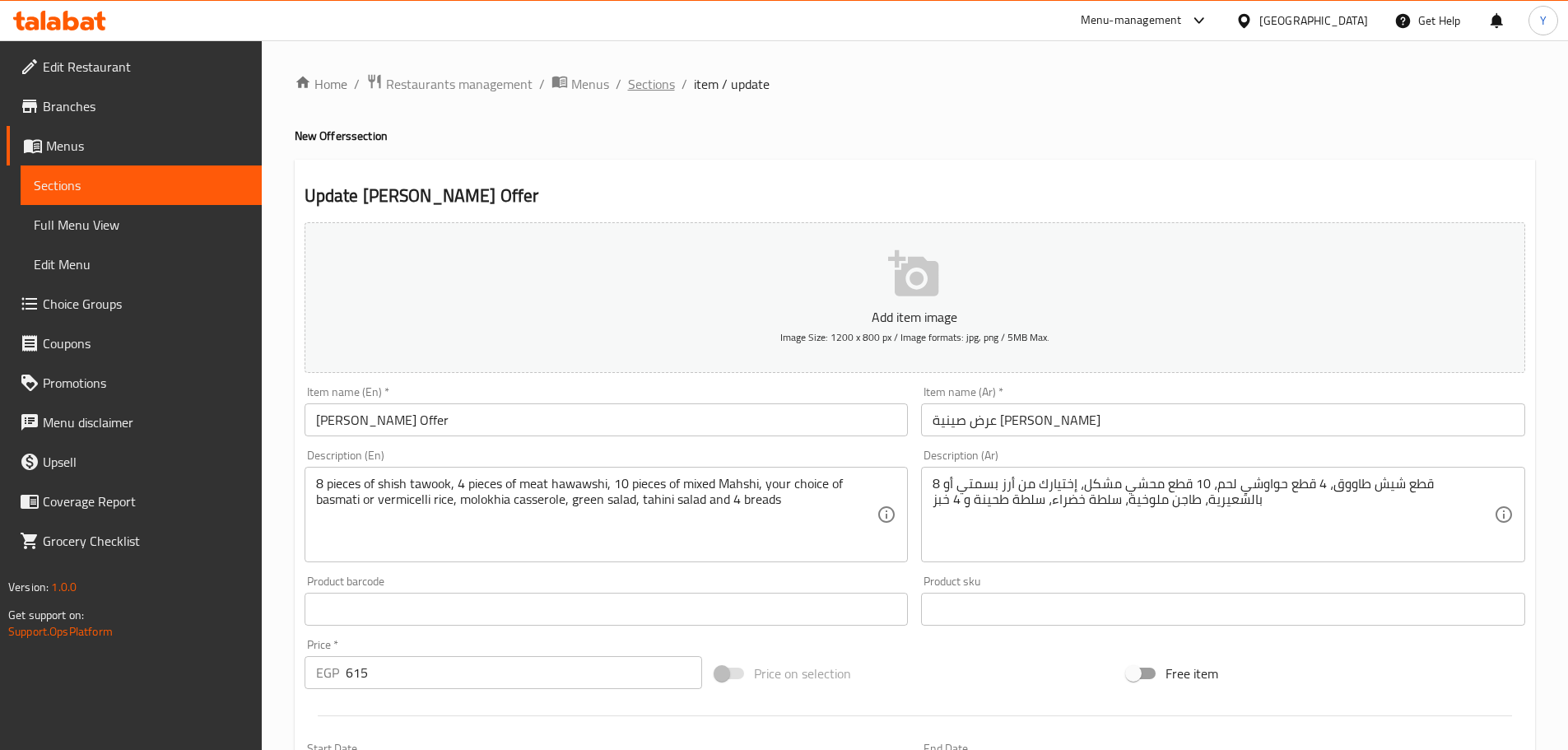
click at [654, 83] on span "Sections" at bounding box center [650, 83] width 47 height 20
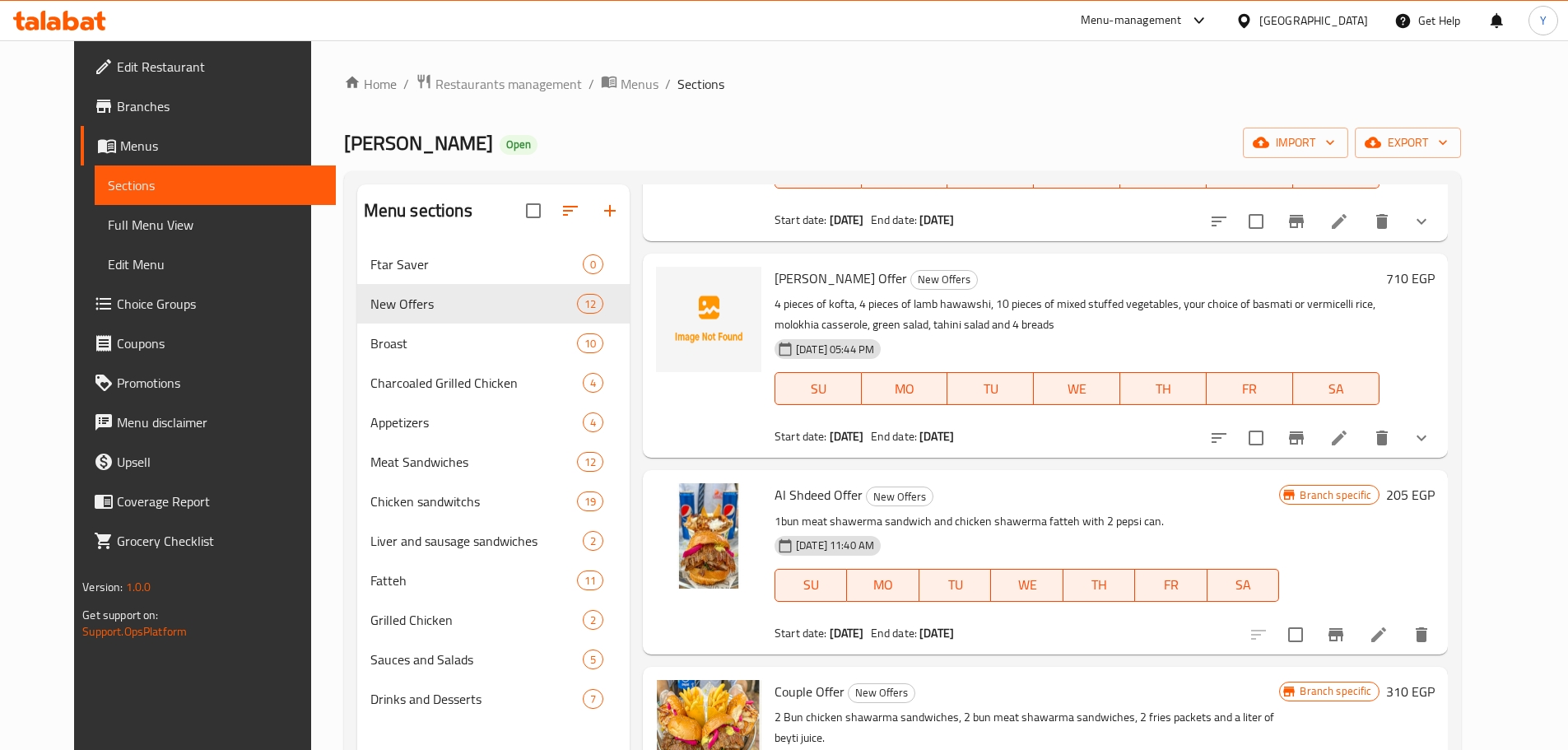
scroll to position [412, 0]
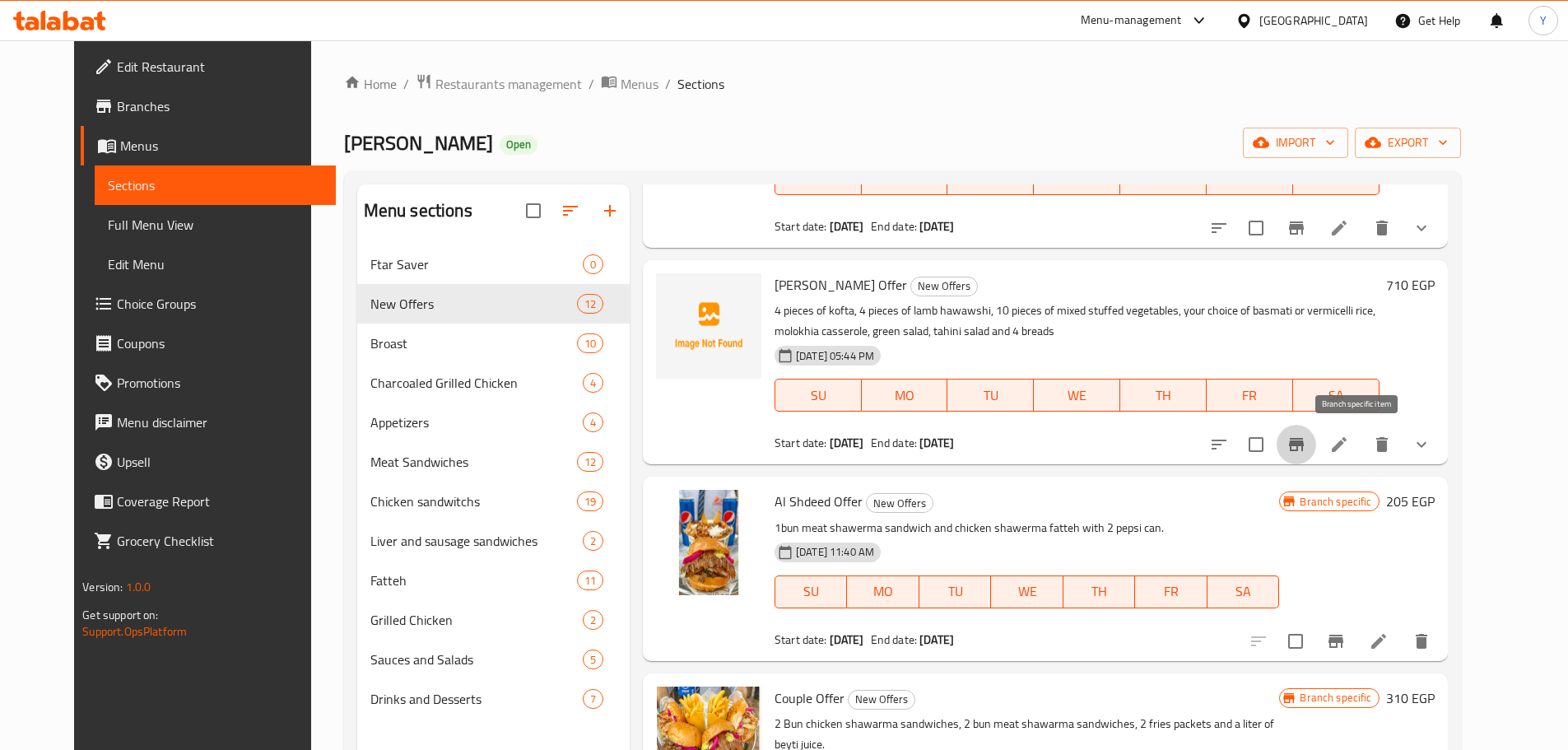
click at [1306, 452] on icon "Branch-specific-item" at bounding box center [1296, 444] width 20 height 20
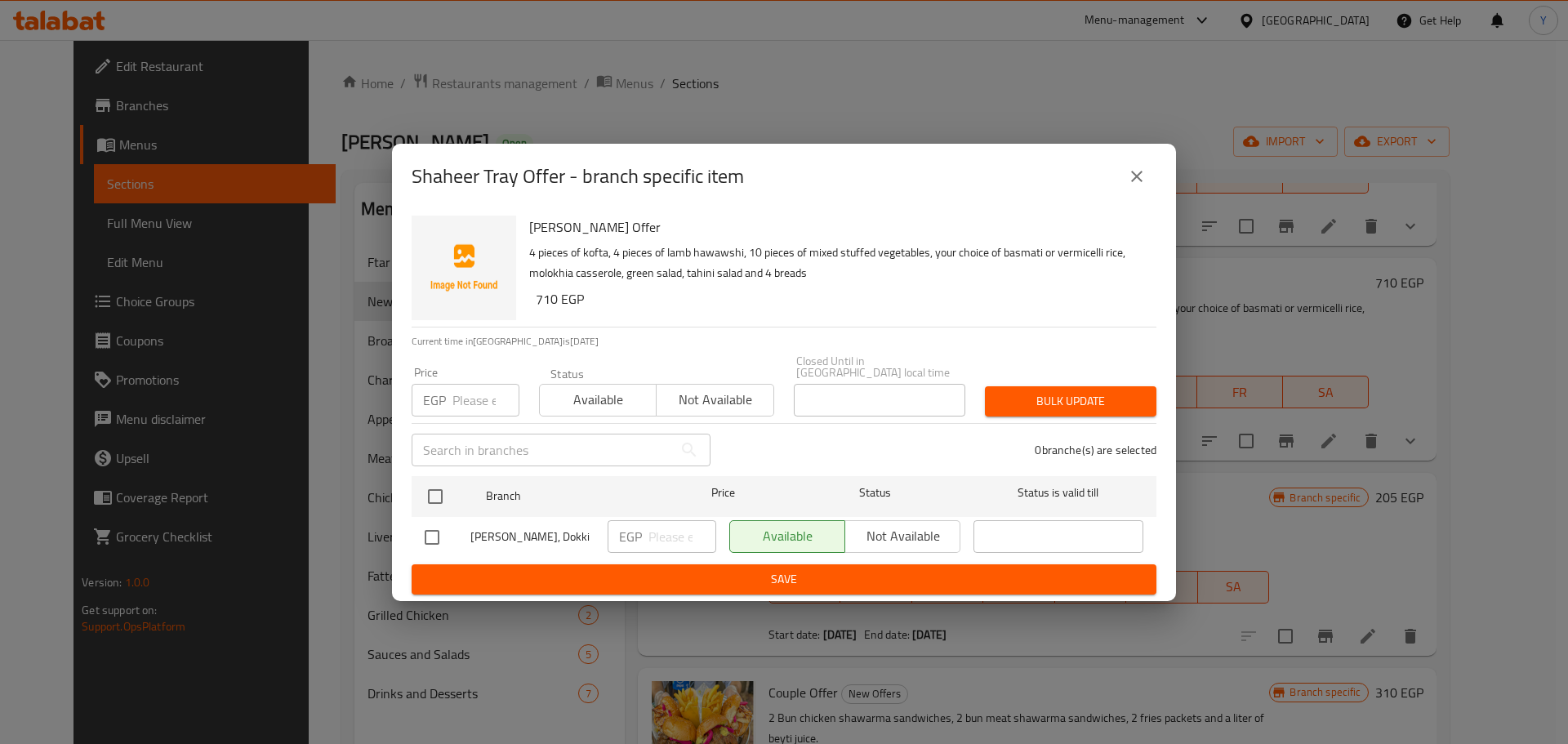
click at [1346, 481] on div "Shaheer Tray Offer - branch specific item Shaheer Tray Offer 4 pieces of kofta,…" at bounding box center [784, 372] width 1568 height 744
click at [1141, 177] on icon "close" at bounding box center [1137, 175] width 19 height 19
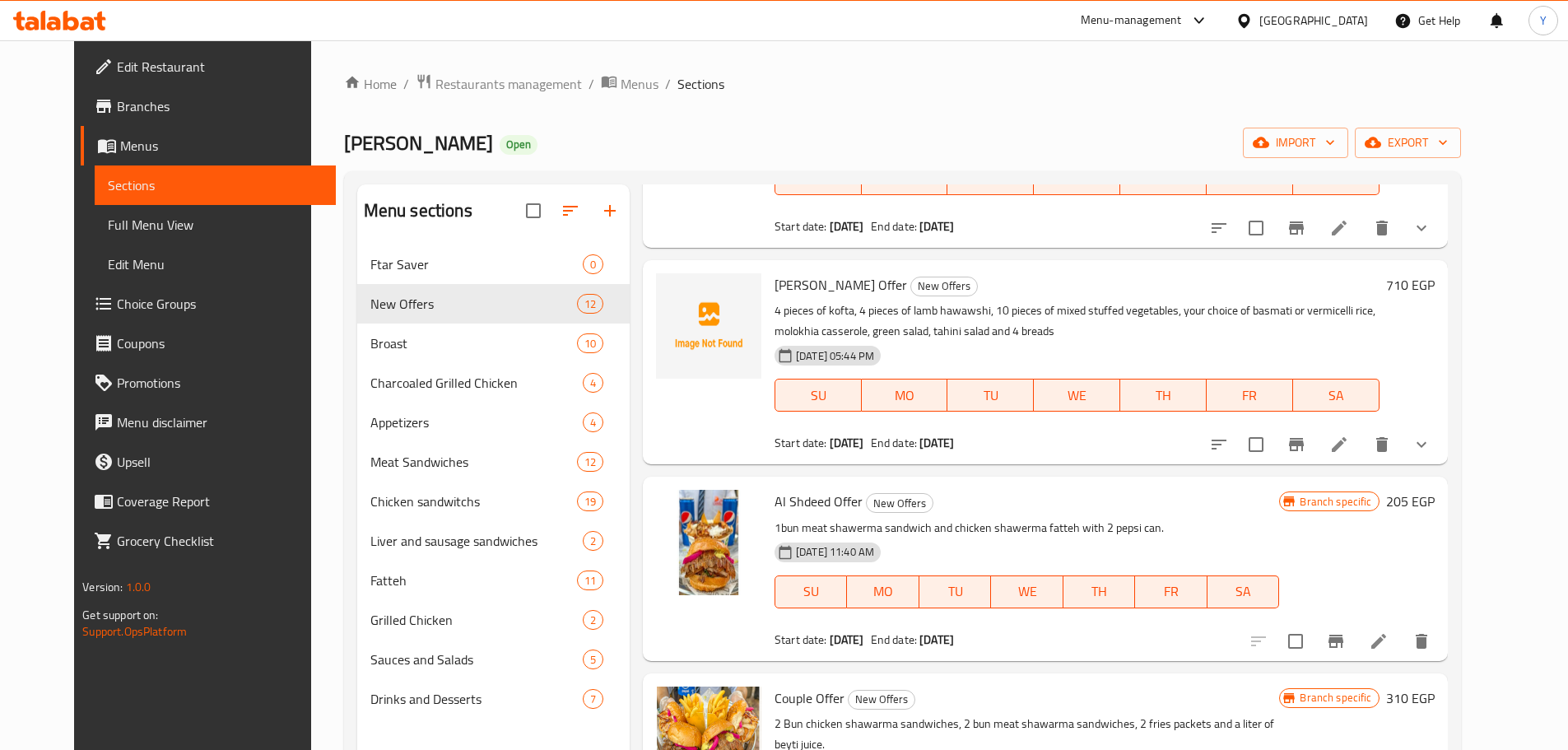
click at [1349, 440] on icon at bounding box center [1338, 444] width 20 height 20
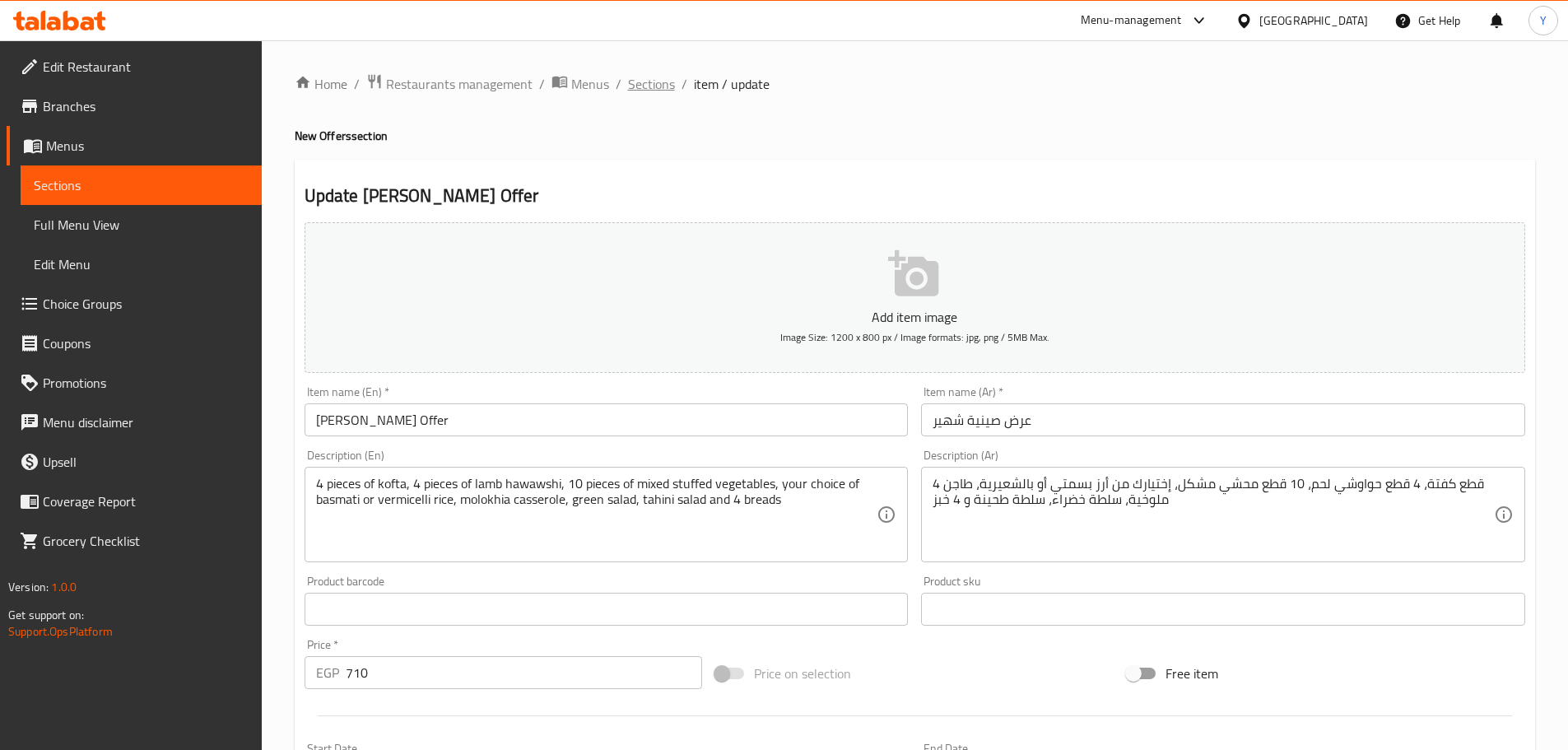
click at [656, 82] on span "Sections" at bounding box center [650, 83] width 47 height 20
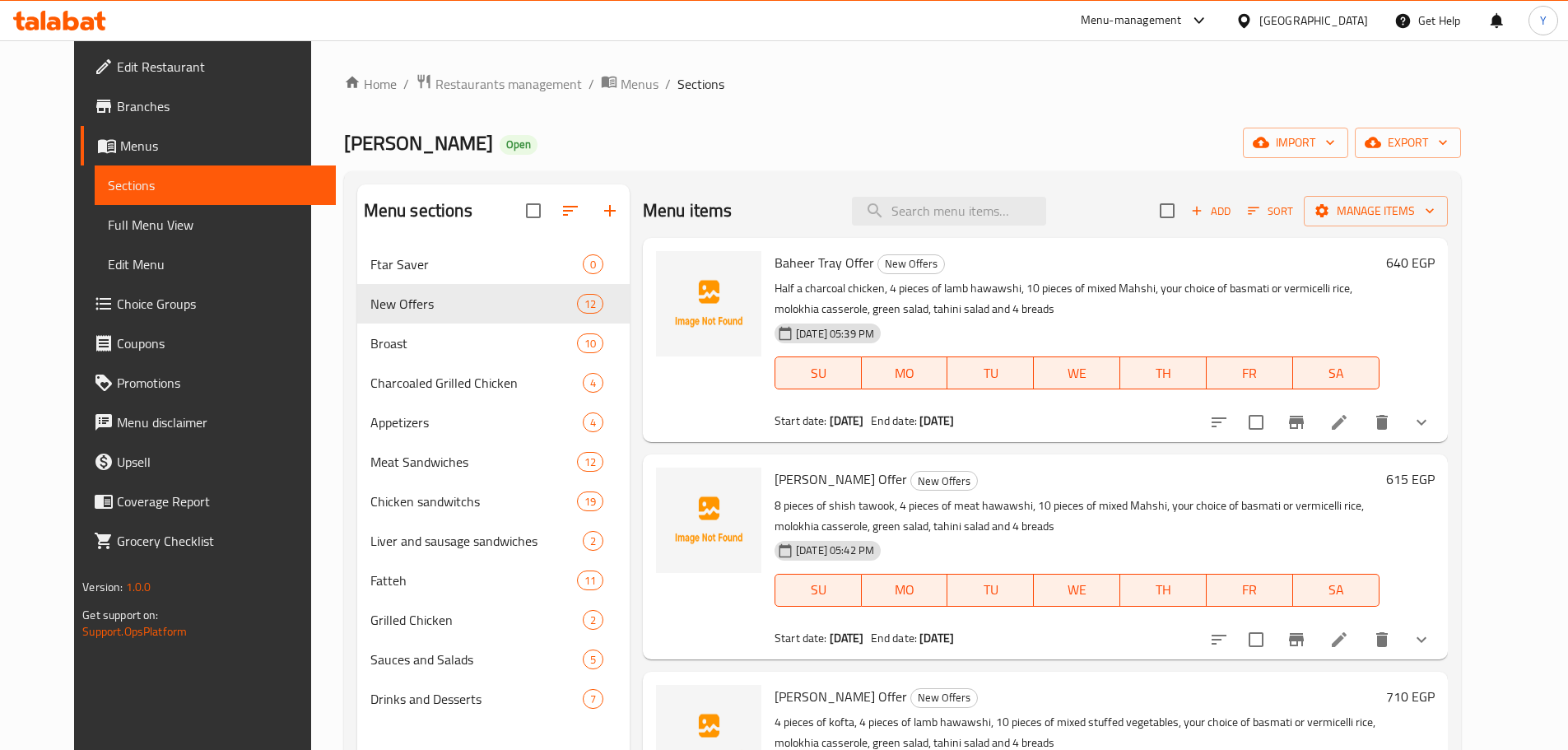
click at [102, 79] on link "Edit Restaurant" at bounding box center [208, 66] width 255 height 39
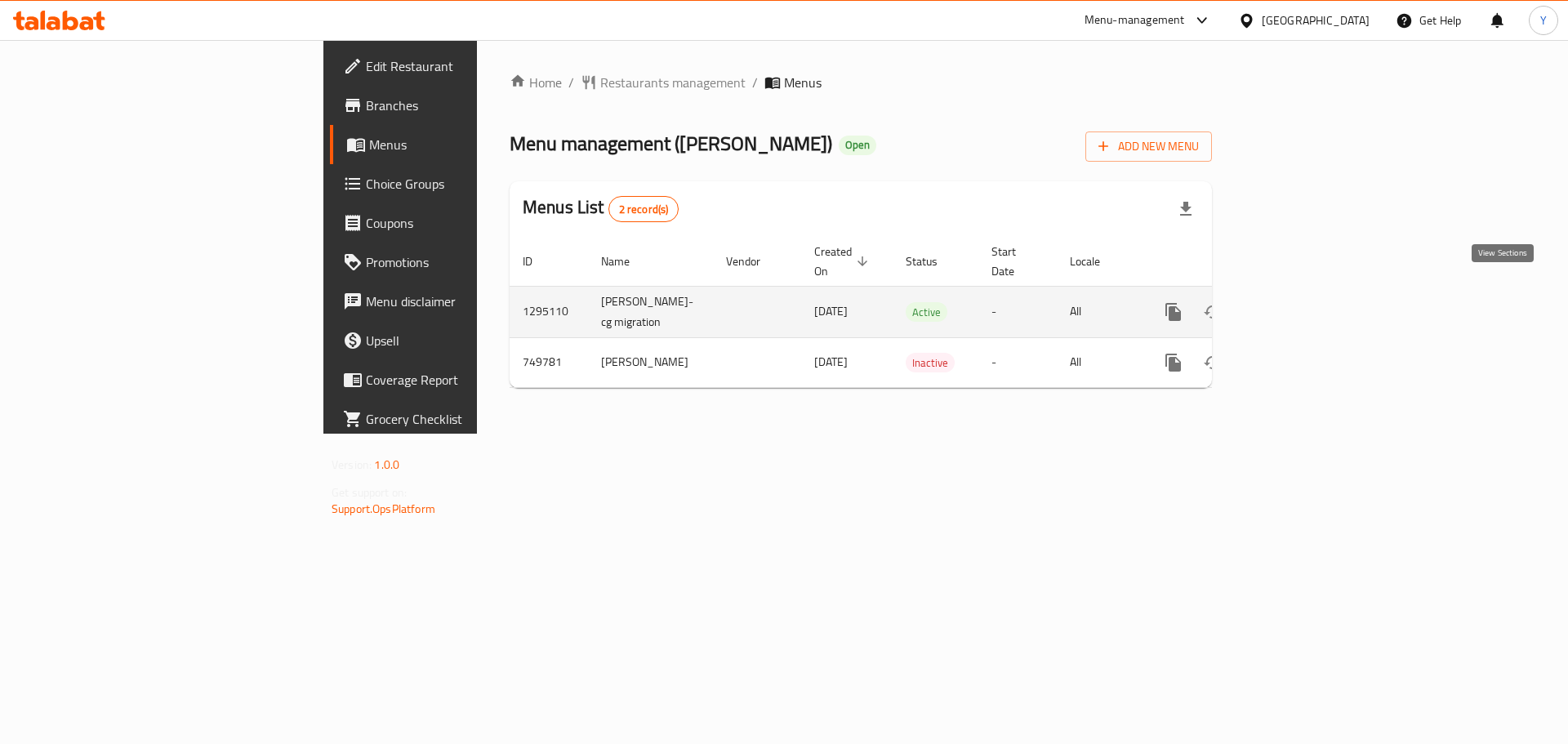
click at [1301, 302] on icon "enhanced table" at bounding box center [1290, 311] width 19 height 19
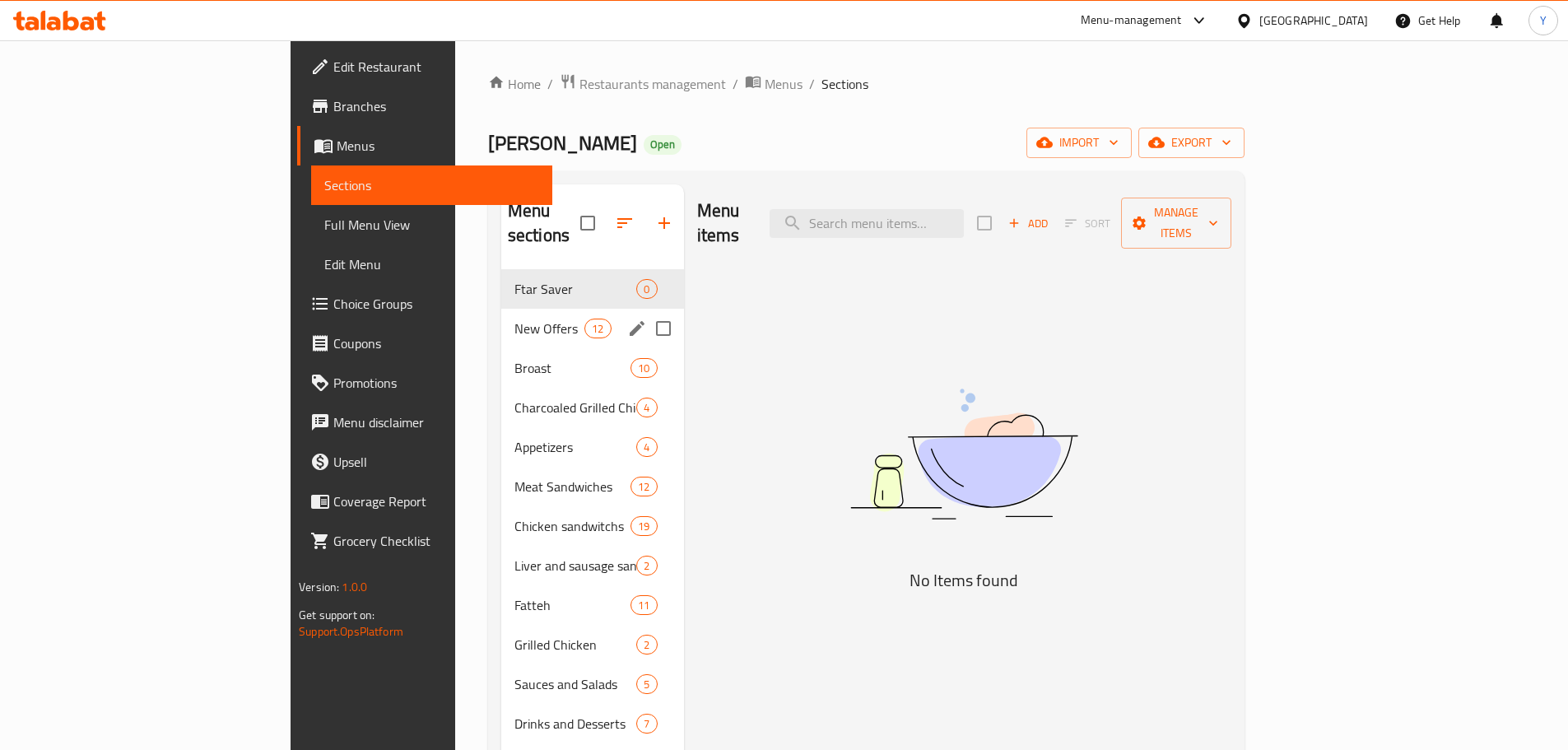
click at [501, 318] on div "New Offers 12" at bounding box center [592, 328] width 183 height 39
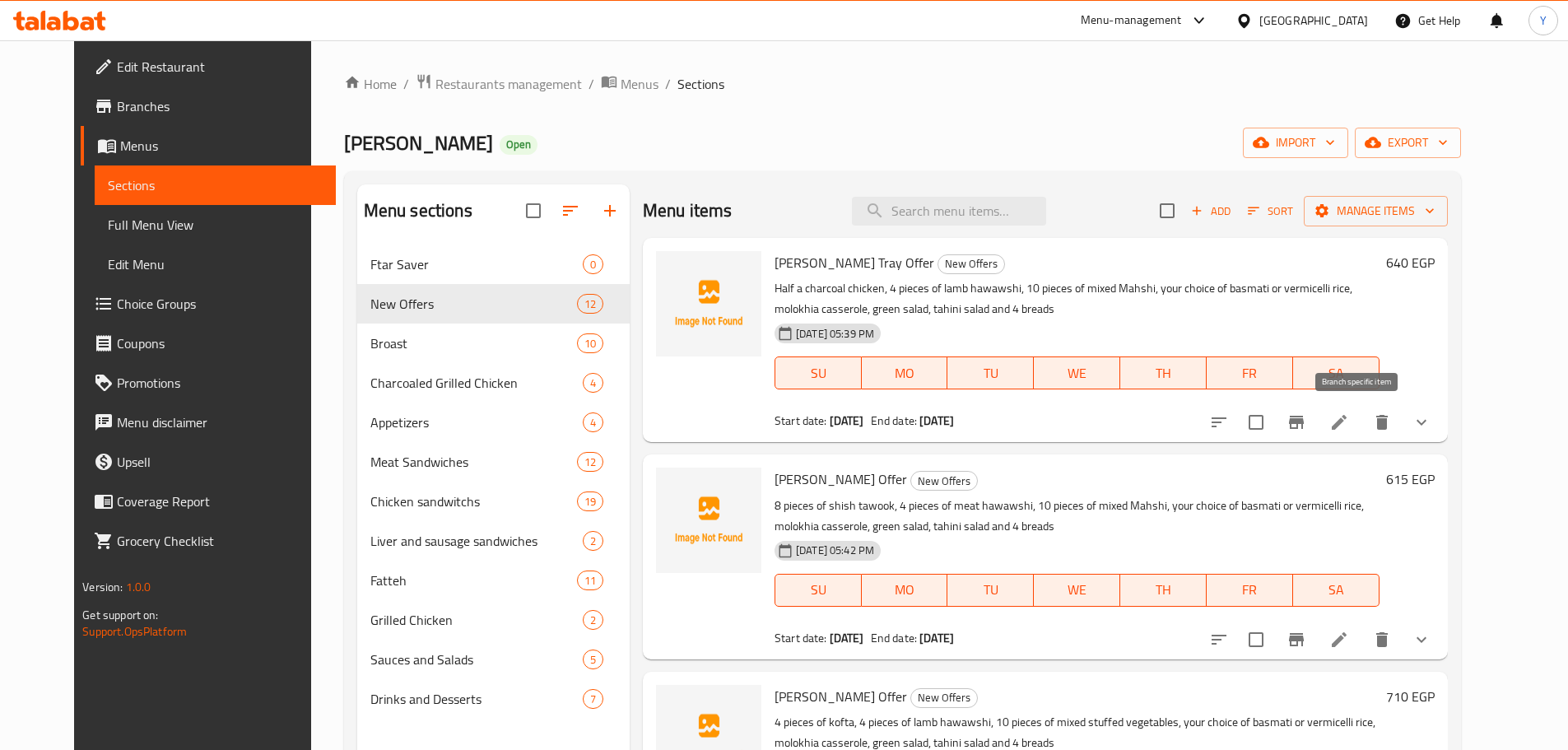
click at [1304, 420] on icon "Branch-specific-item" at bounding box center [1296, 422] width 14 height 13
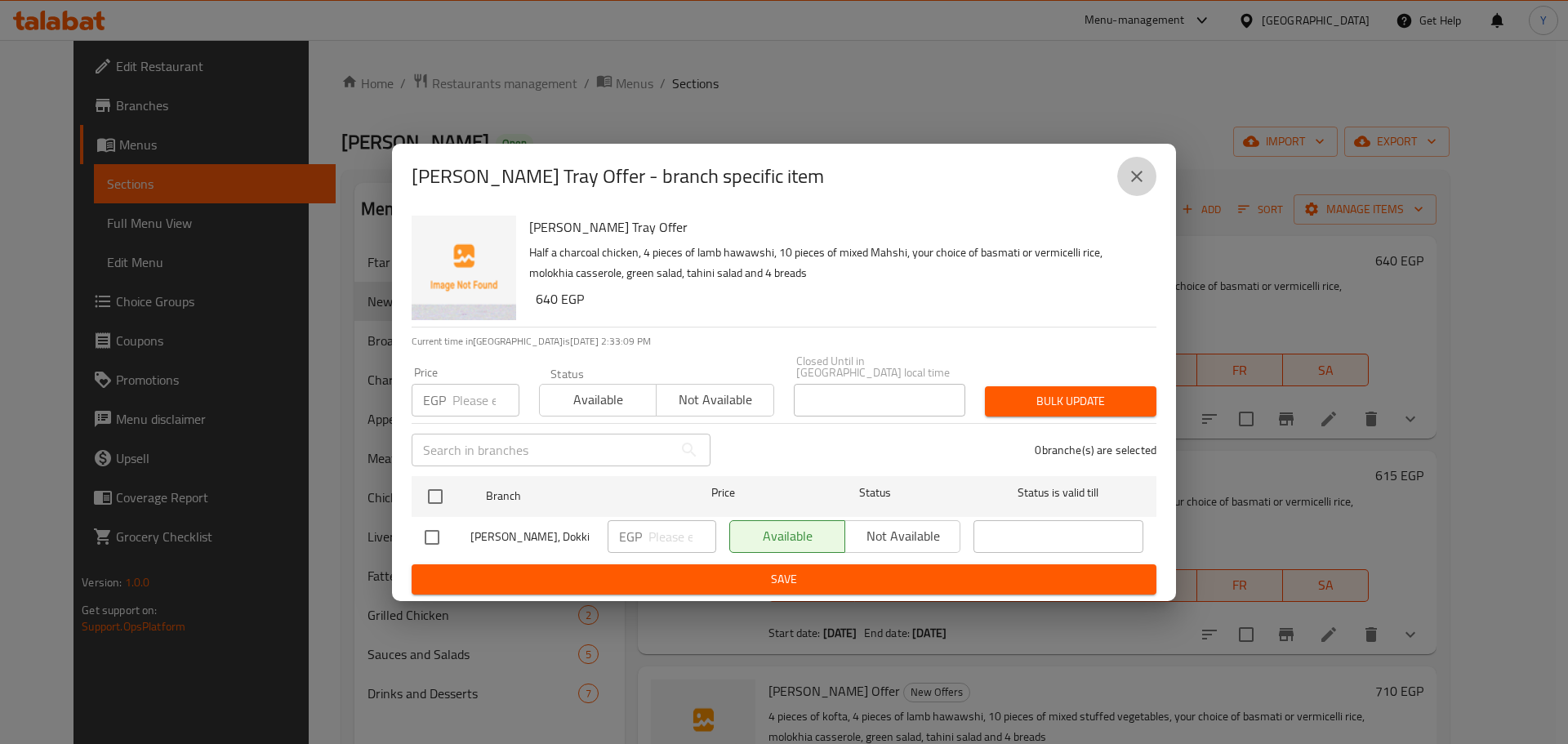
click at [1148, 184] on button "close" at bounding box center [1137, 176] width 39 height 39
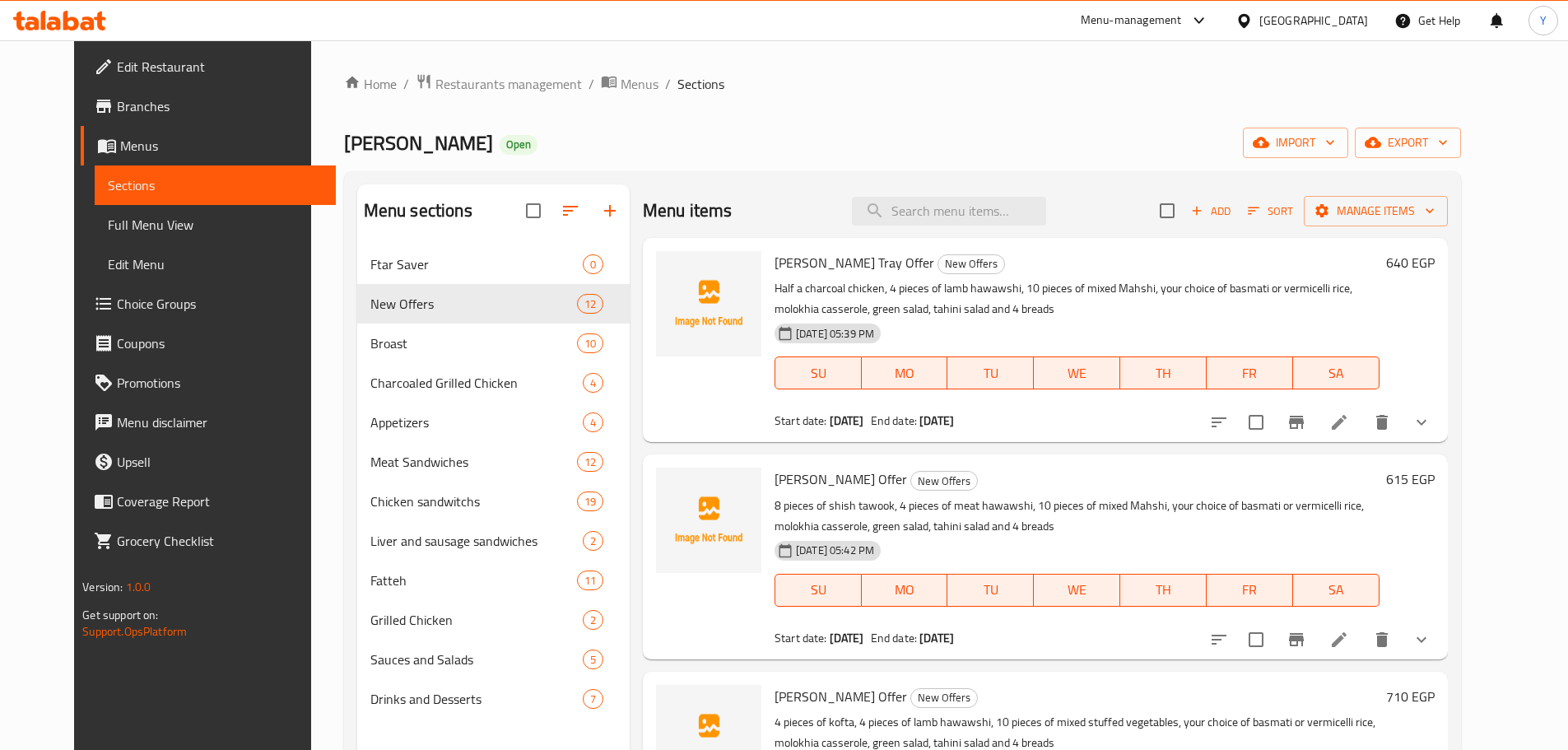
click at [1306, 632] on icon "Branch-specific-item" at bounding box center [1296, 639] width 20 height 20
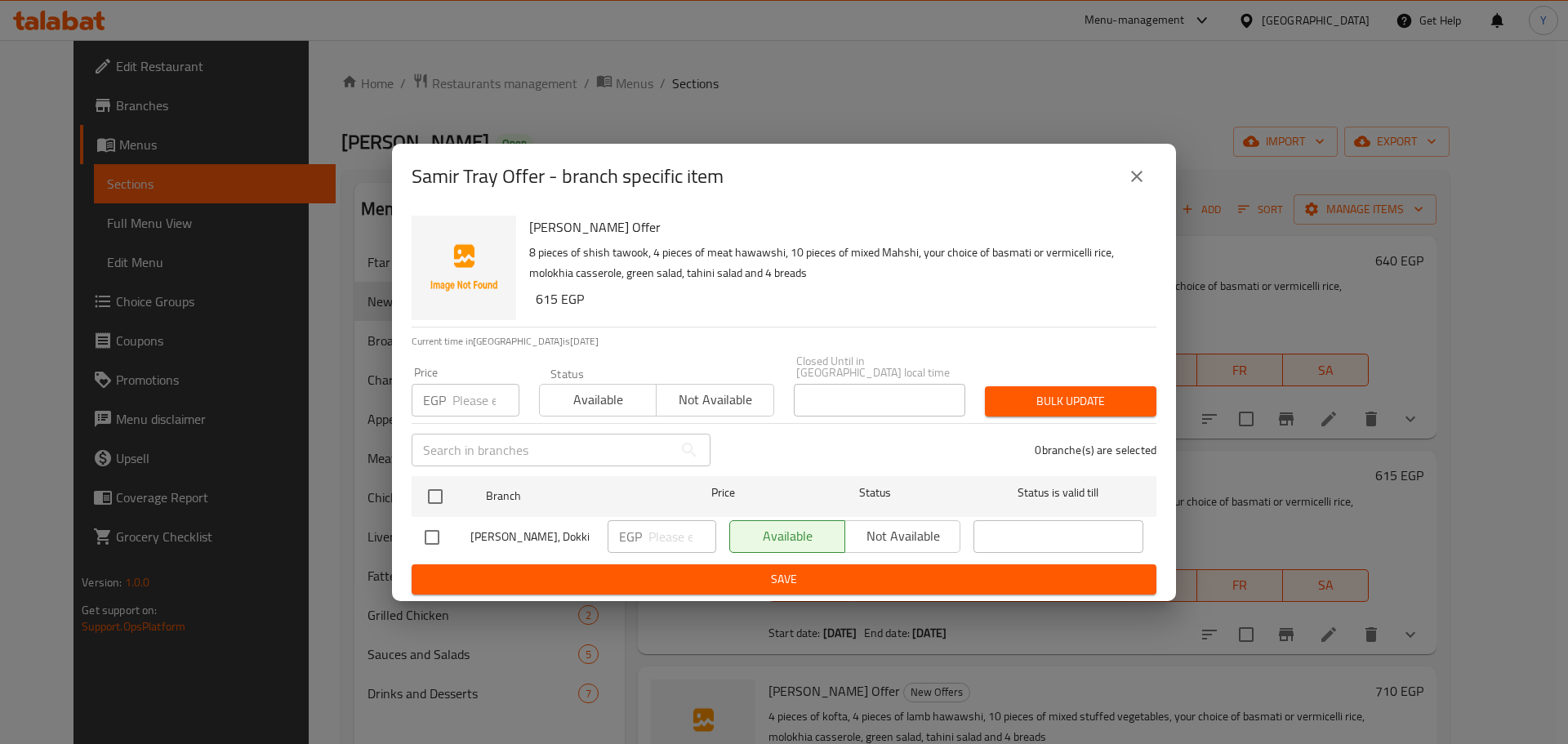
click at [1134, 182] on icon "close" at bounding box center [1137, 175] width 19 height 19
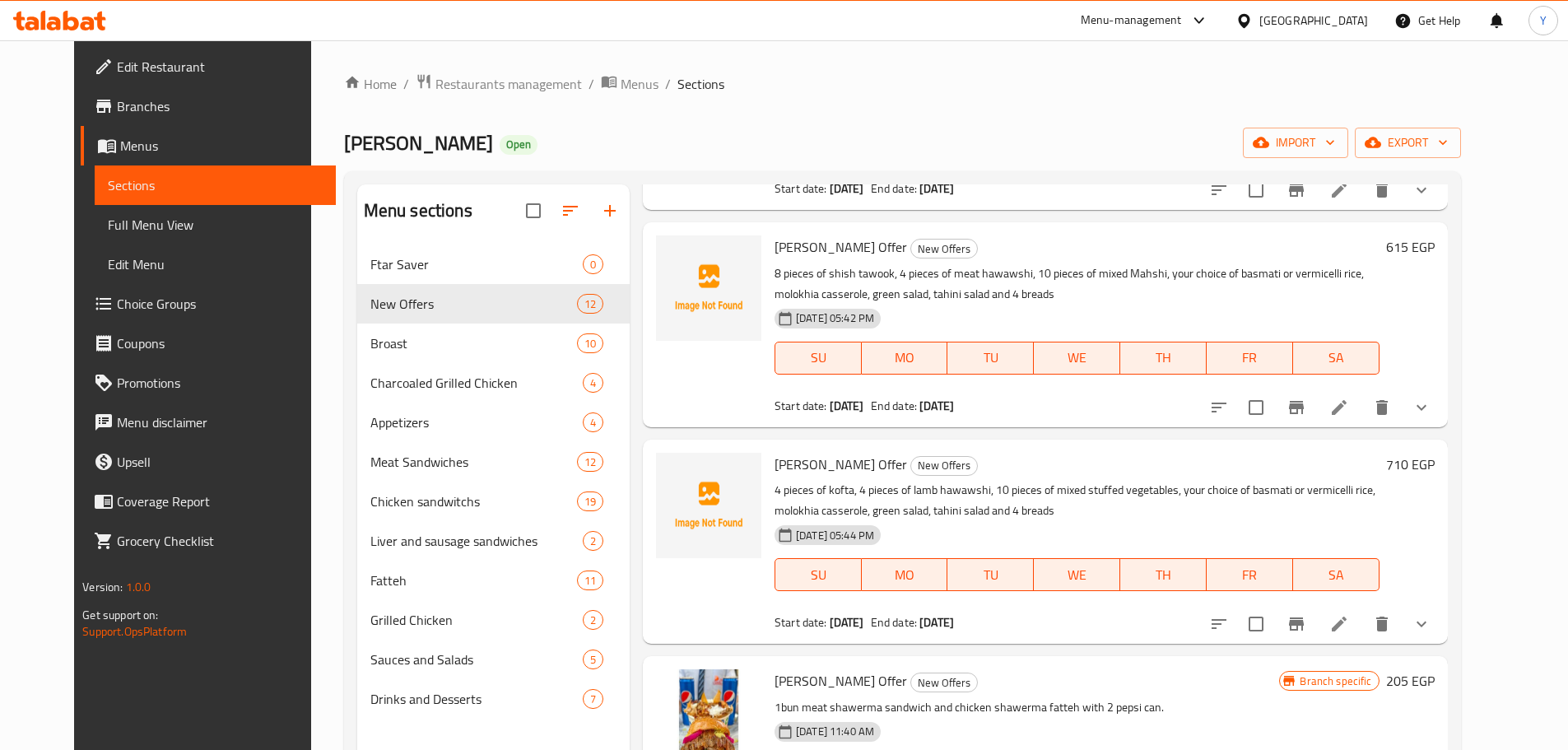
scroll to position [247, 0]
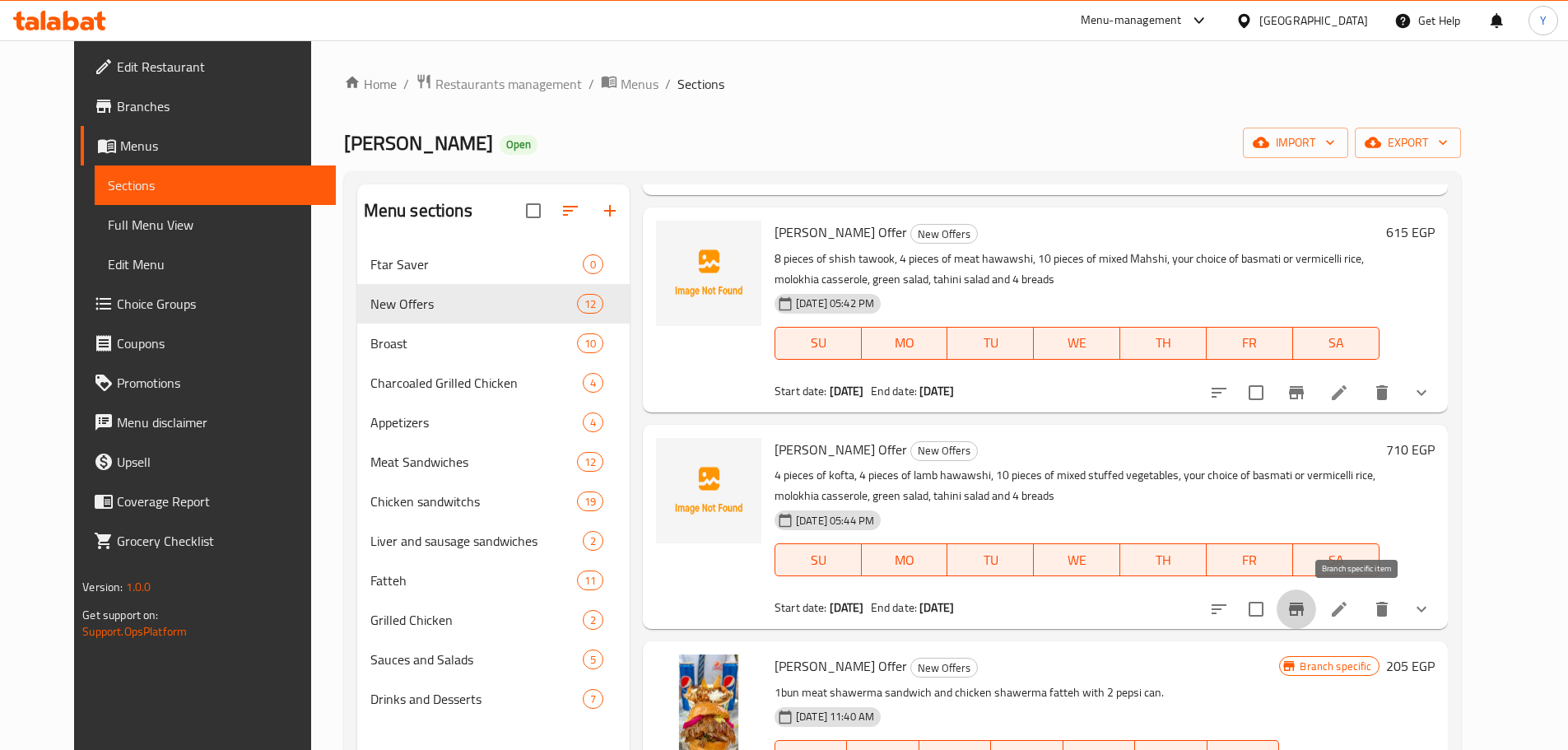
click at [1306, 601] on icon "Branch-specific-item" at bounding box center [1296, 609] width 20 height 20
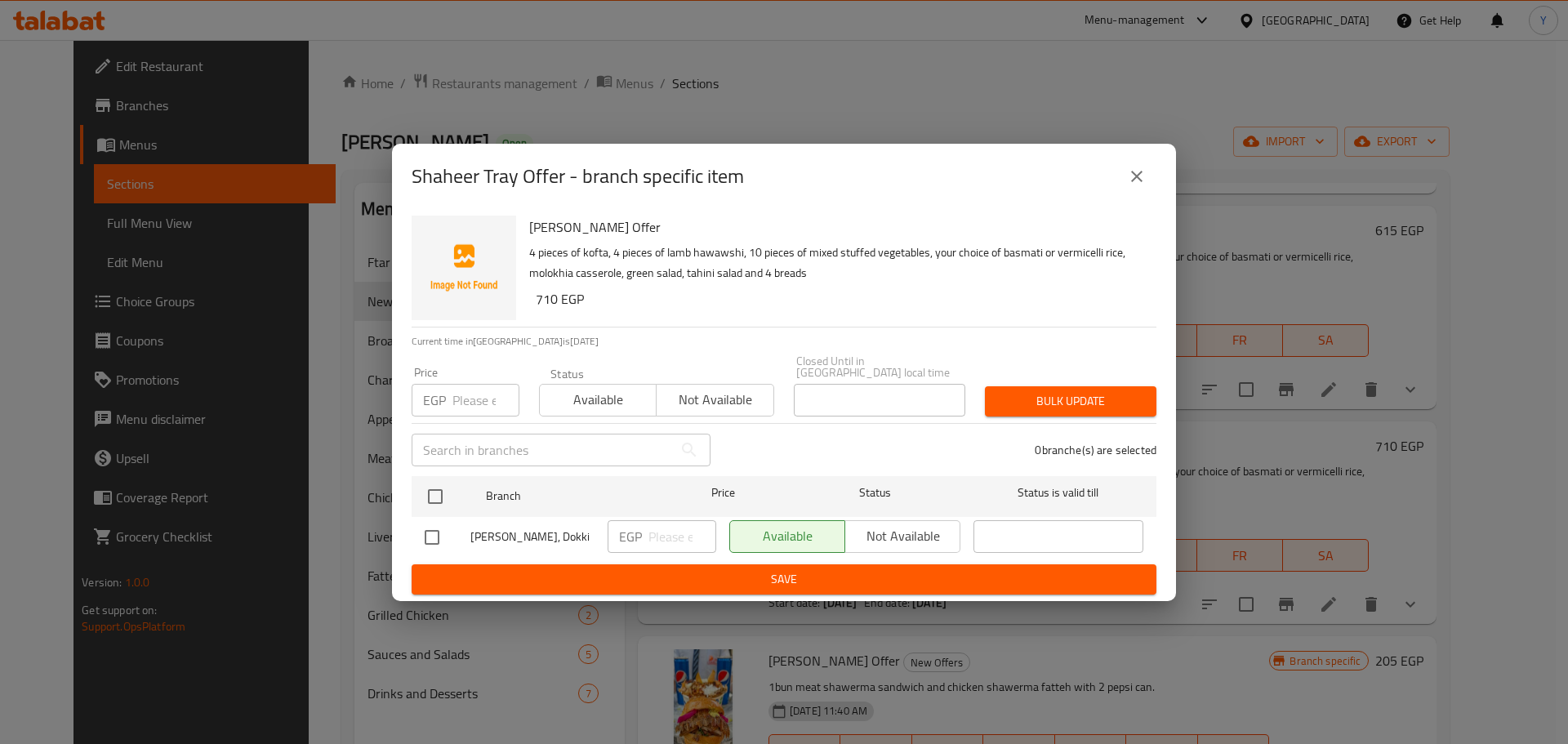
click at [1144, 183] on icon "close" at bounding box center [1137, 175] width 19 height 19
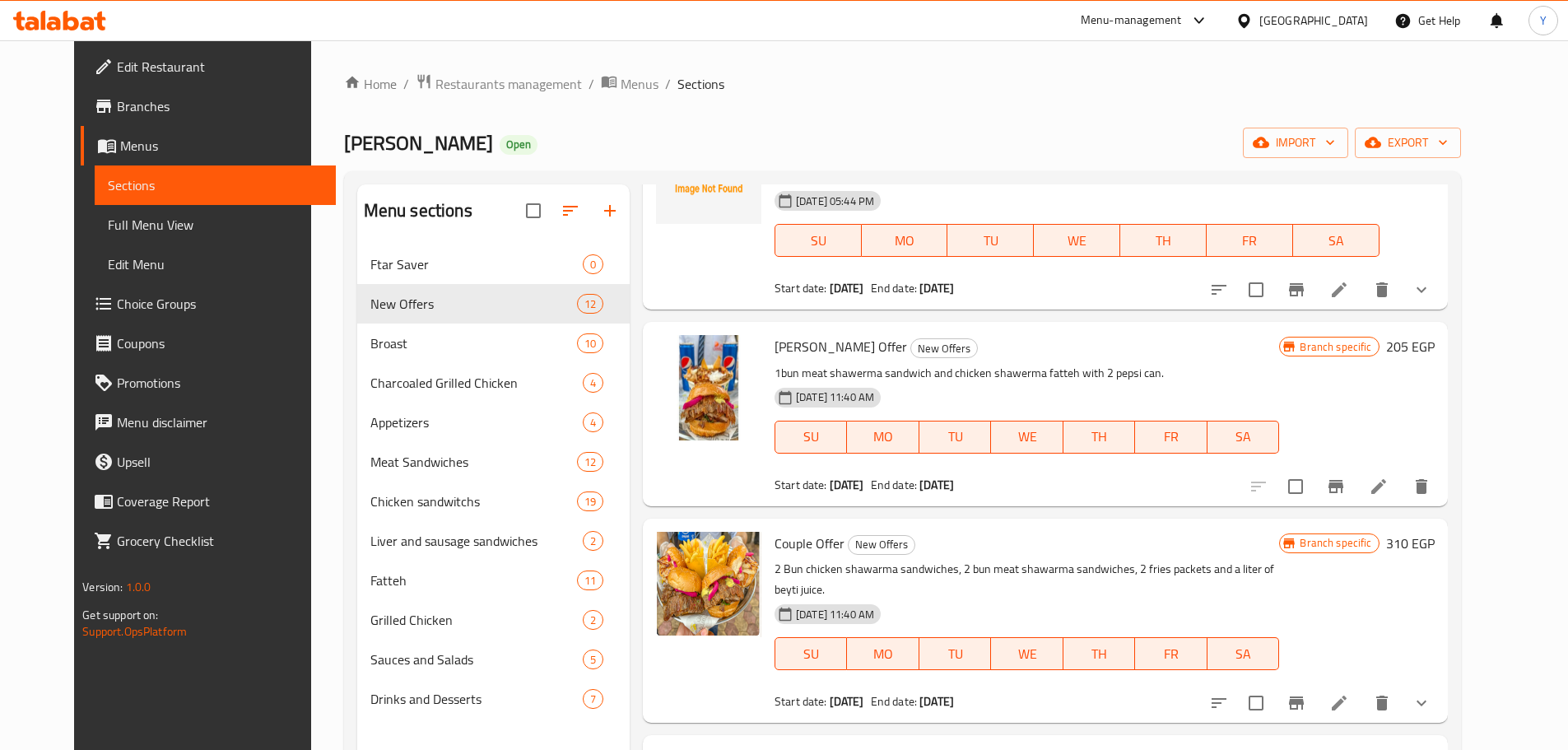
scroll to position [576, 0]
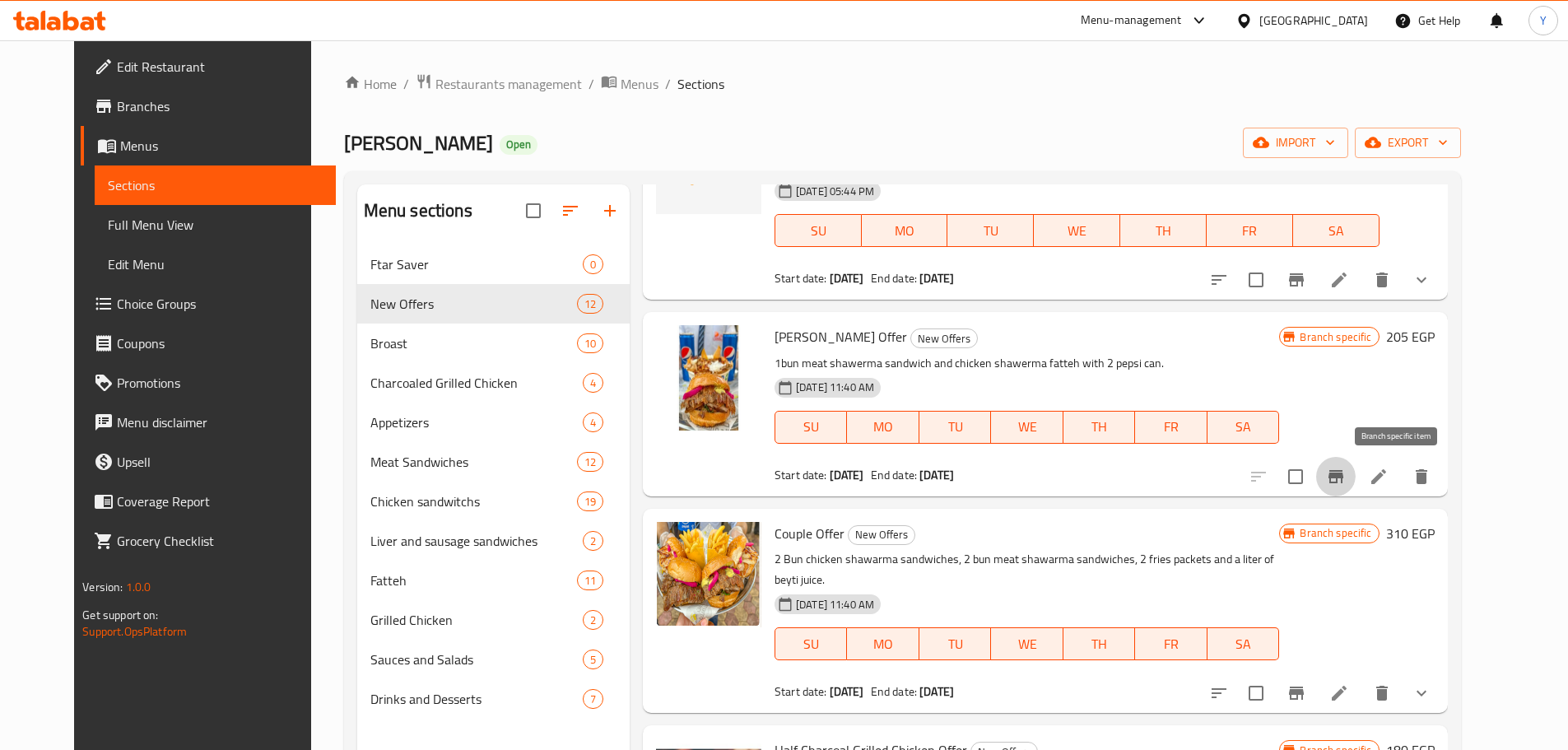
click at [1345, 485] on icon "Branch-specific-item" at bounding box center [1335, 476] width 20 height 20
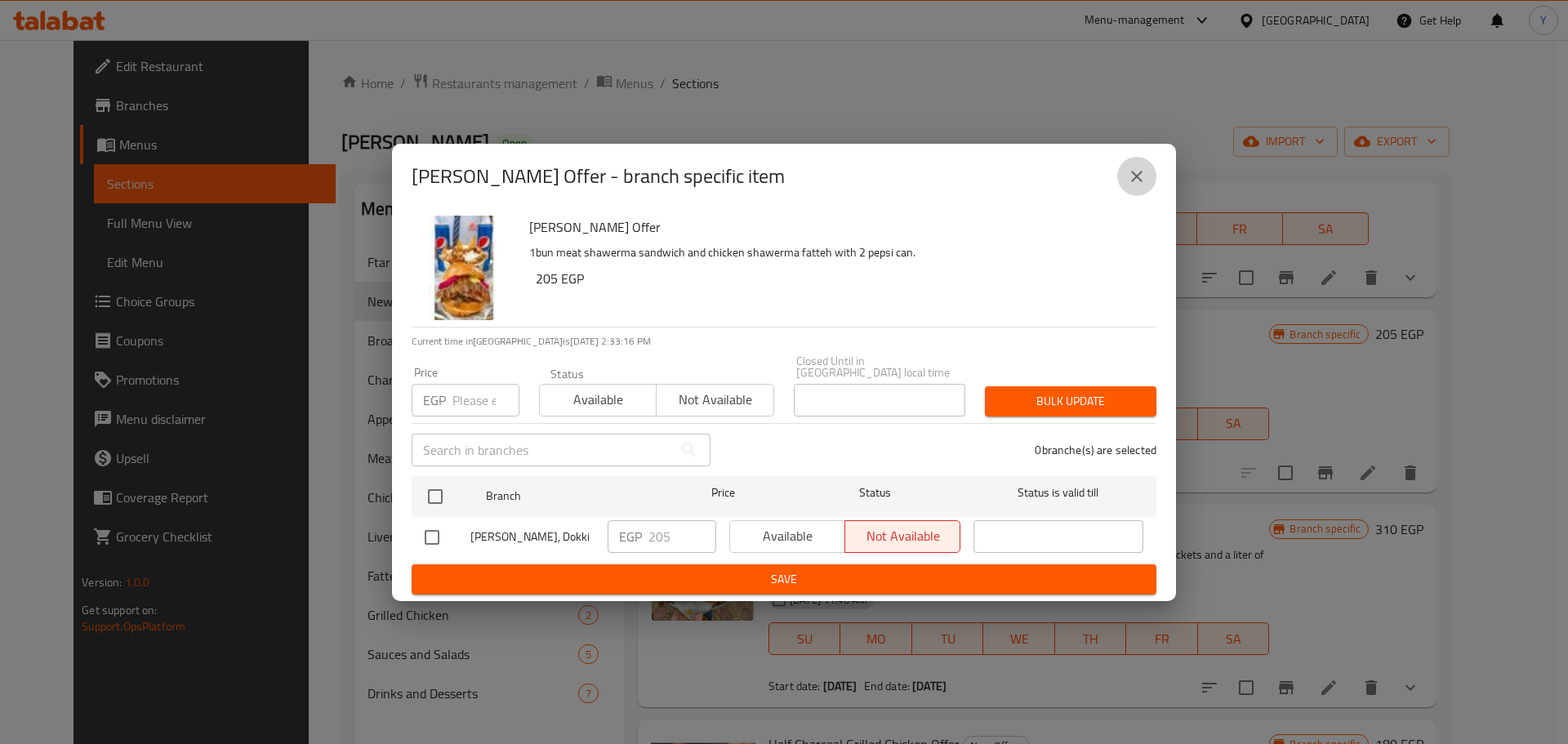
click at [1153, 179] on button "close" at bounding box center [1137, 176] width 39 height 39
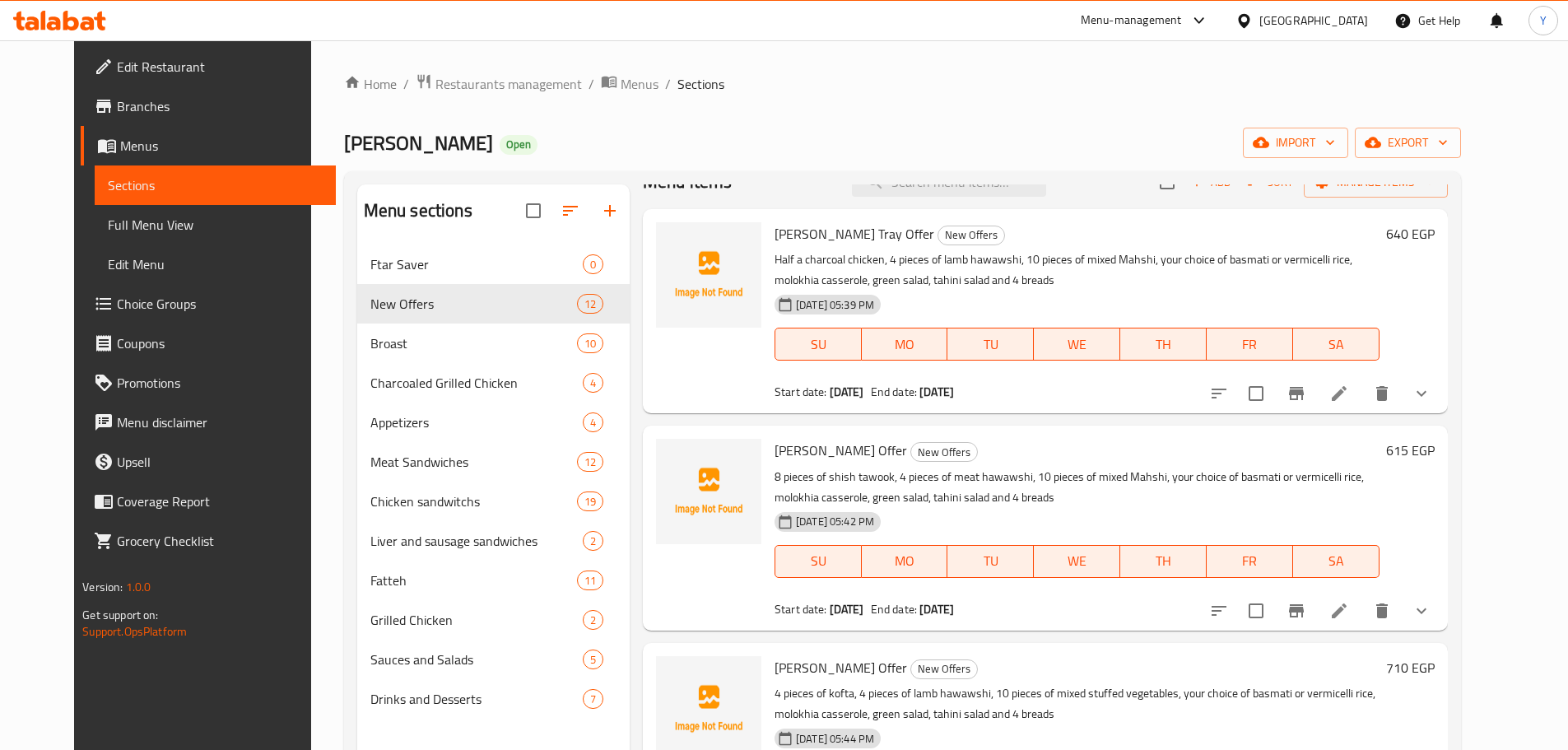
scroll to position [0, 0]
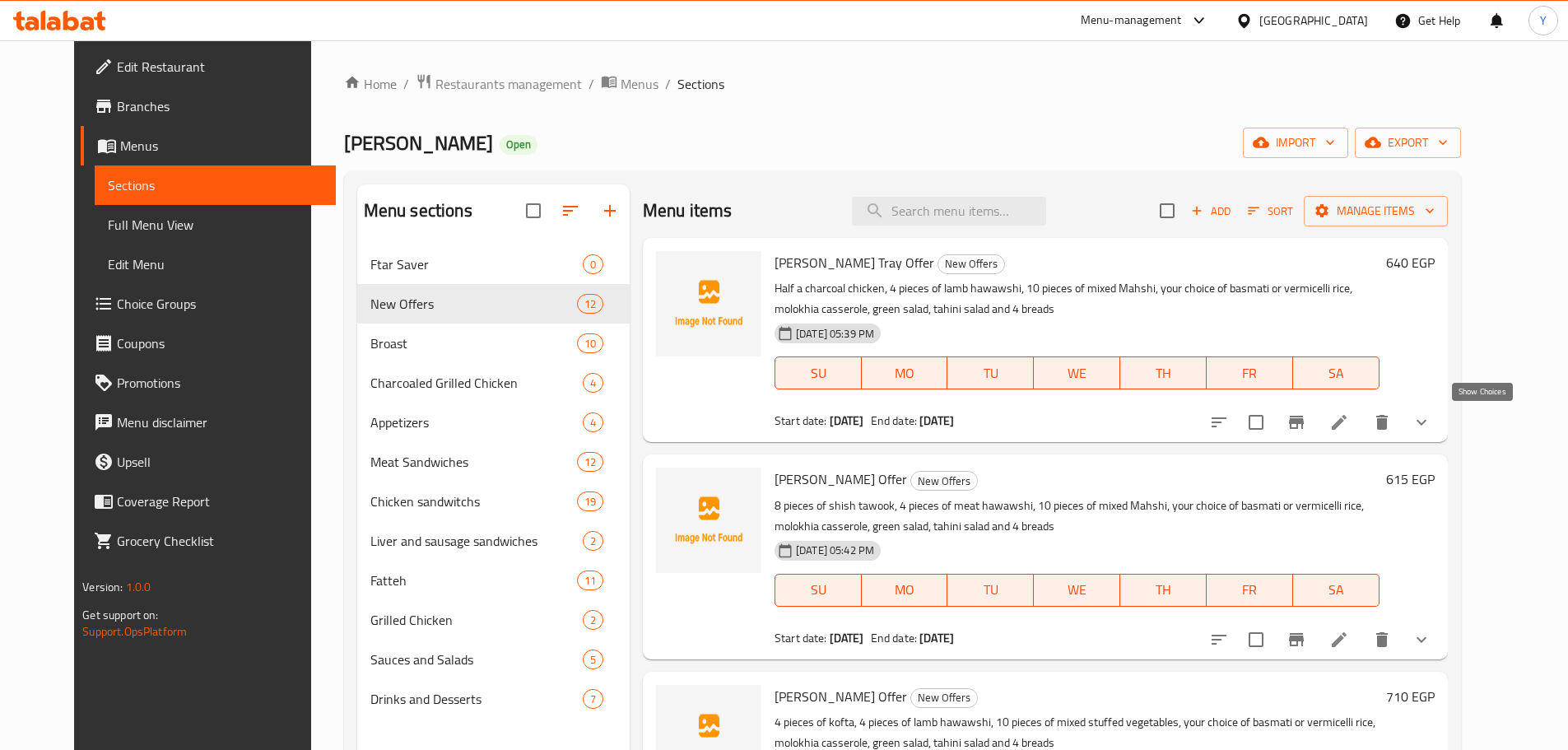
click at [1431, 425] on icon "show more" at bounding box center [1421, 422] width 20 height 20
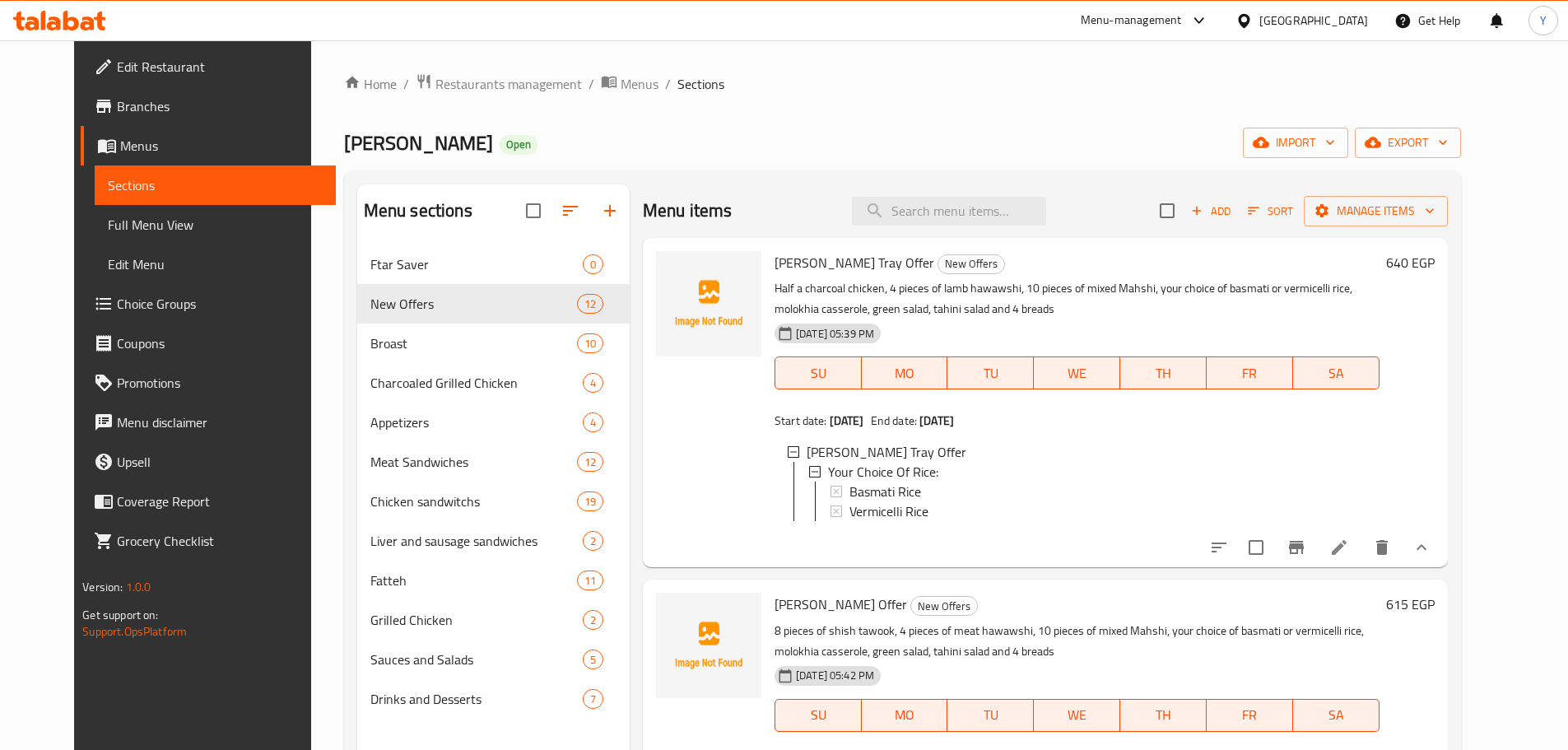
click at [1270, 301] on p "Half a charcoal chicken, 4 pieces of lamb hawawshi, 10 pieces of mixed Mahshi, …" at bounding box center [1077, 298] width 605 height 41
click at [1094, 143] on div "Hassan Al Demashqy Open import export" at bounding box center [902, 143] width 1116 height 31
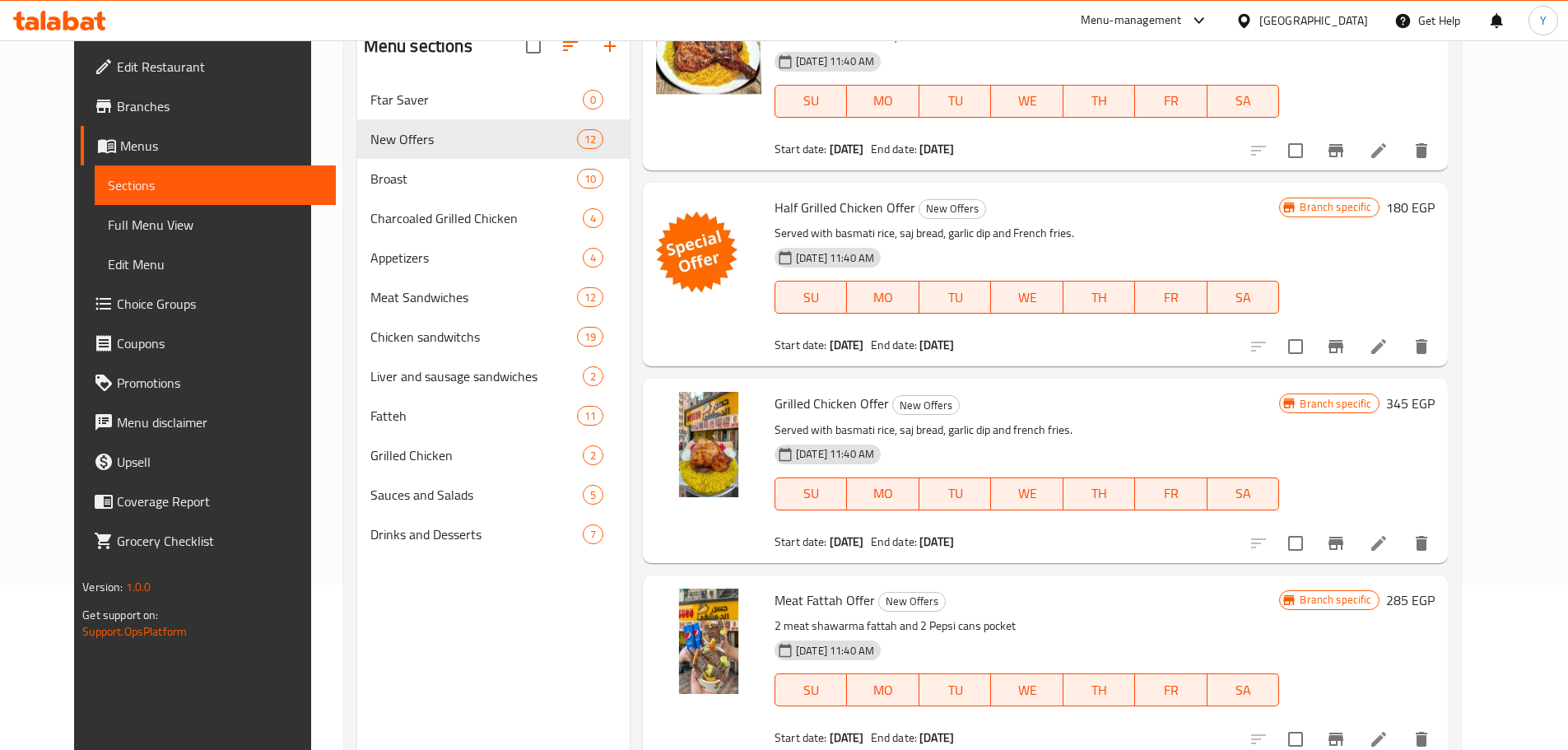
scroll to position [1270, 0]
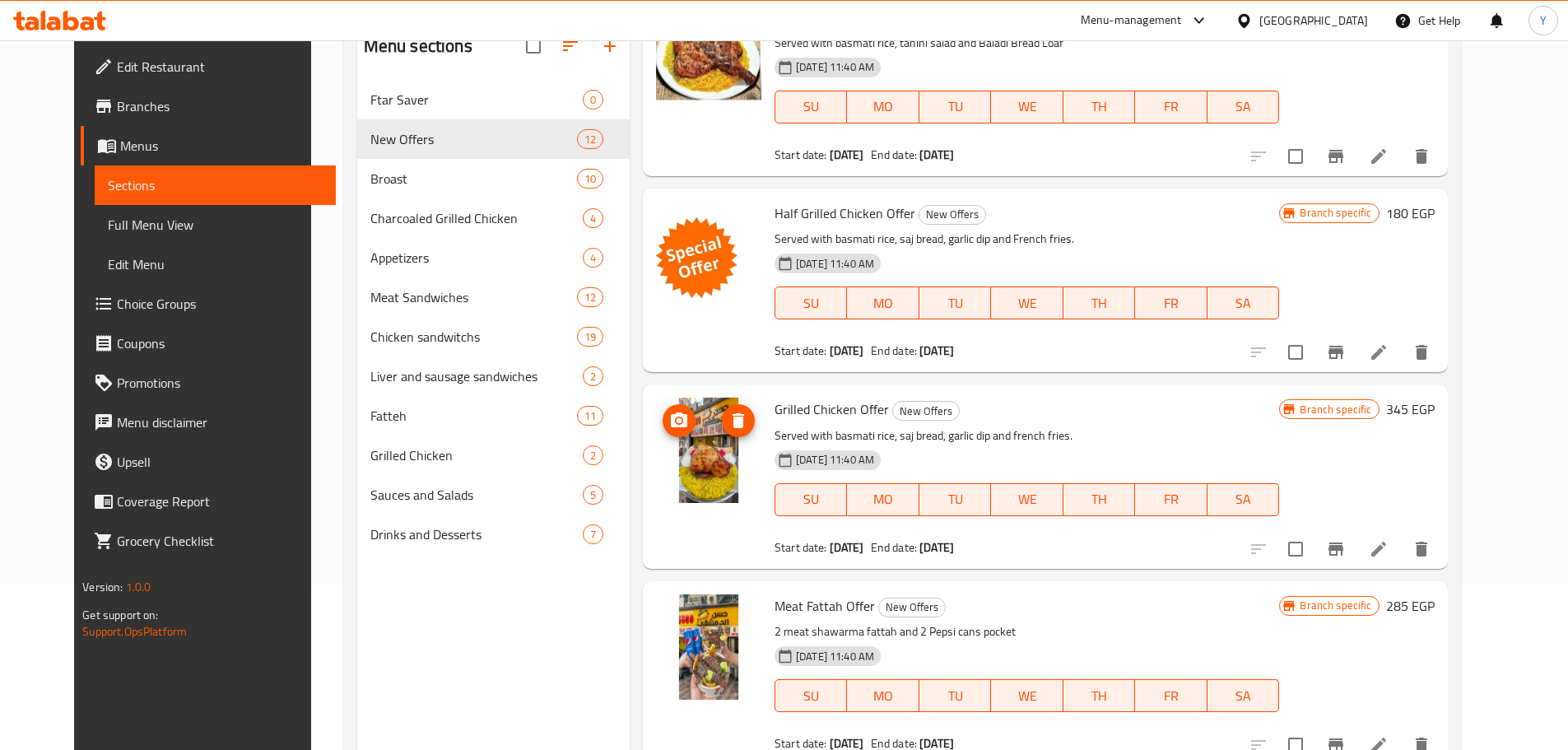
click at [705, 469] on img at bounding box center [708, 450] width 105 height 105
click at [702, 452] on img at bounding box center [708, 450] width 105 height 105
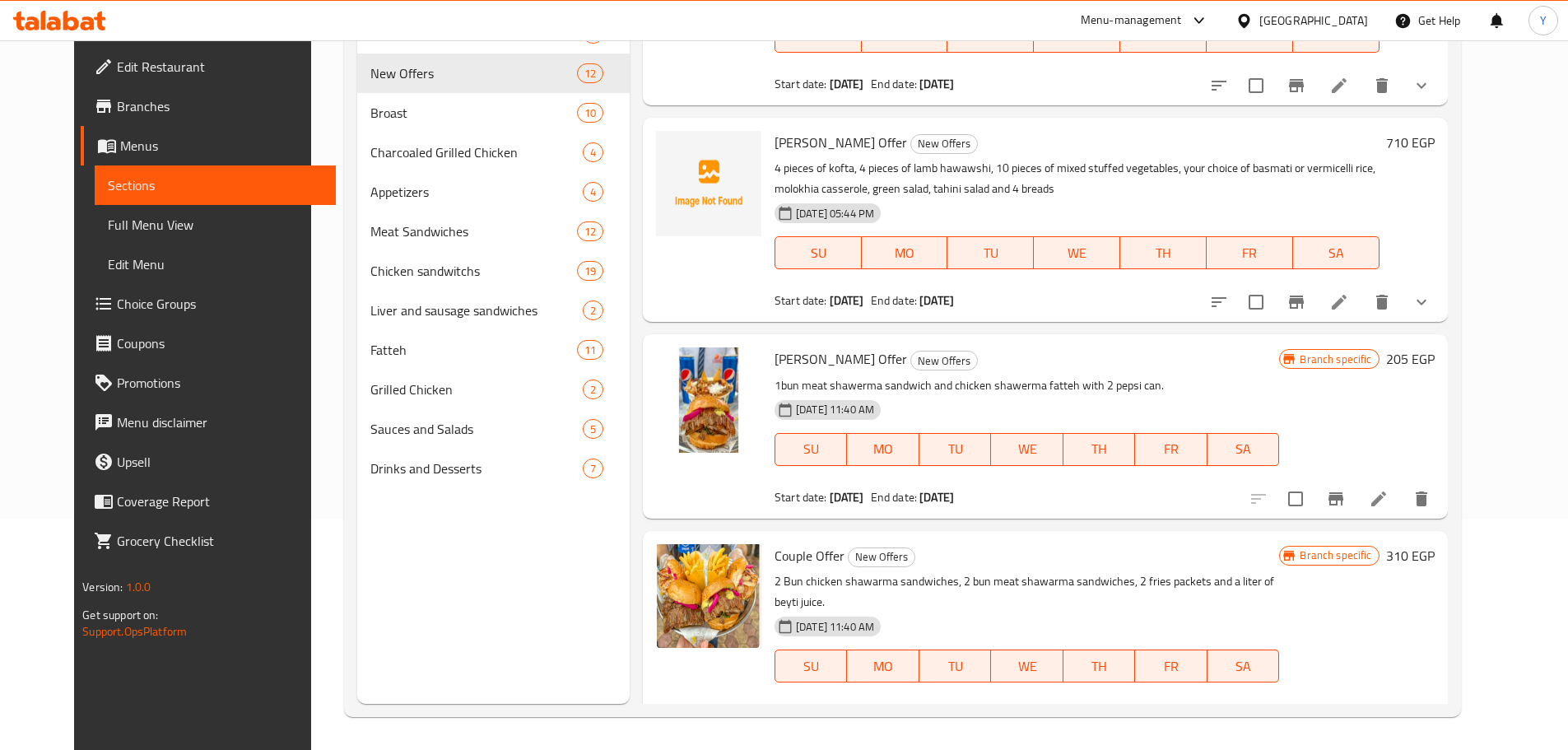
scroll to position [200, 0]
